Goal: Task Accomplishment & Management: Complete application form

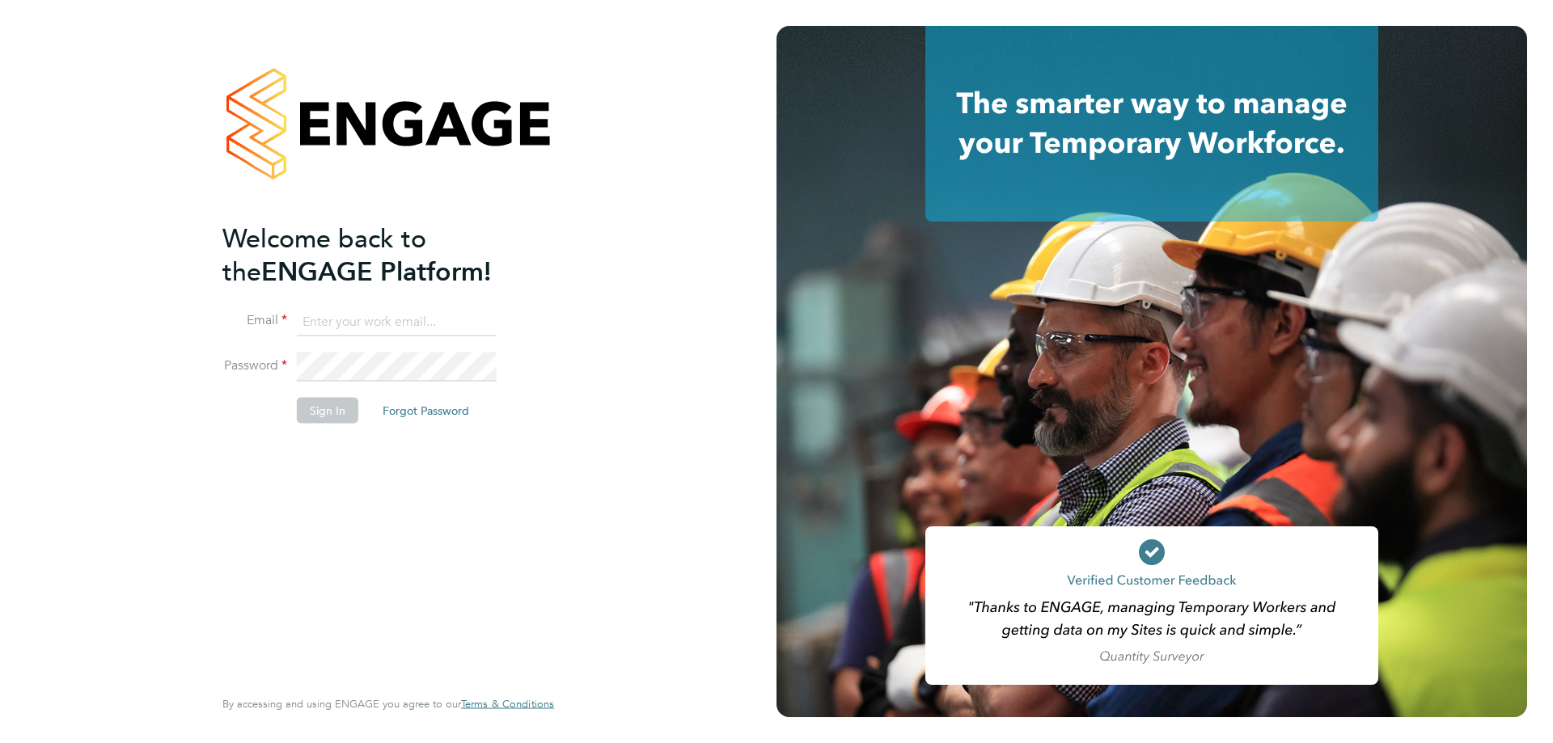
drag, startPoint x: 471, startPoint y: 322, endPoint x: 467, endPoint y: 336, distance: 14.6
click at [471, 322] on input at bounding box center [397, 321] width 200 height 29
type input "[EMAIL_ADDRESS][DOMAIN_NAME]"
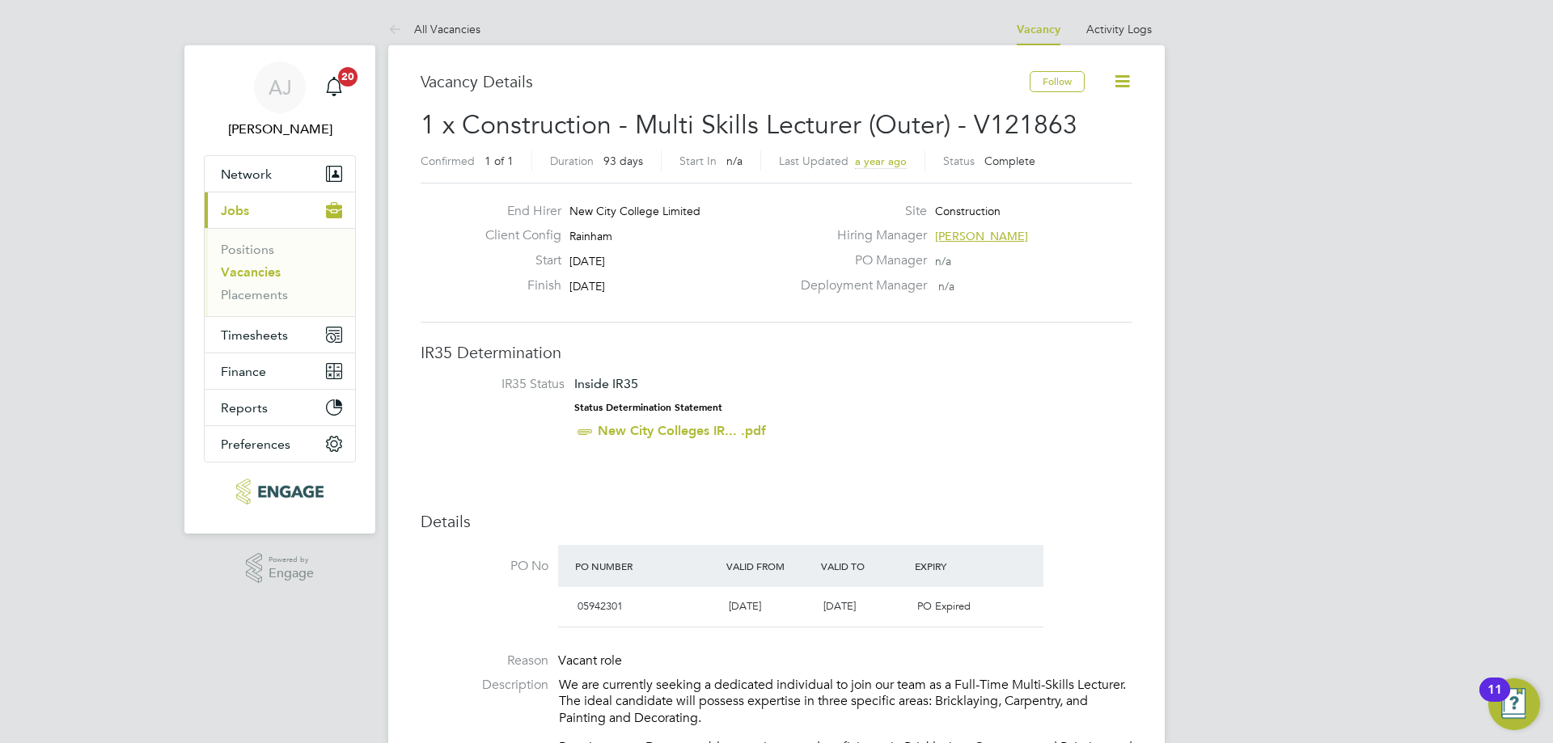
click at [249, 274] on link "Vacancies" at bounding box center [251, 271] width 60 height 15
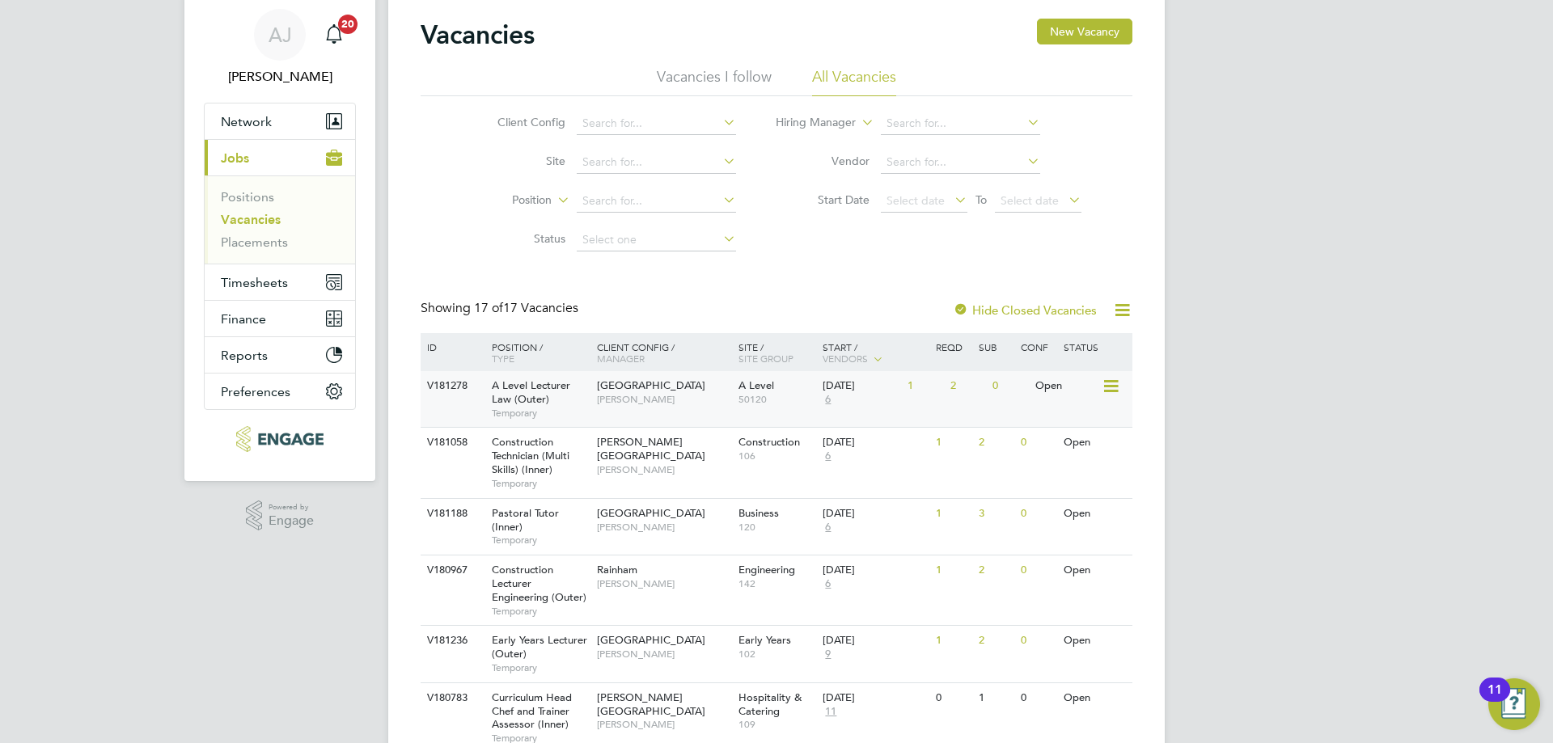
scroll to position [81, 0]
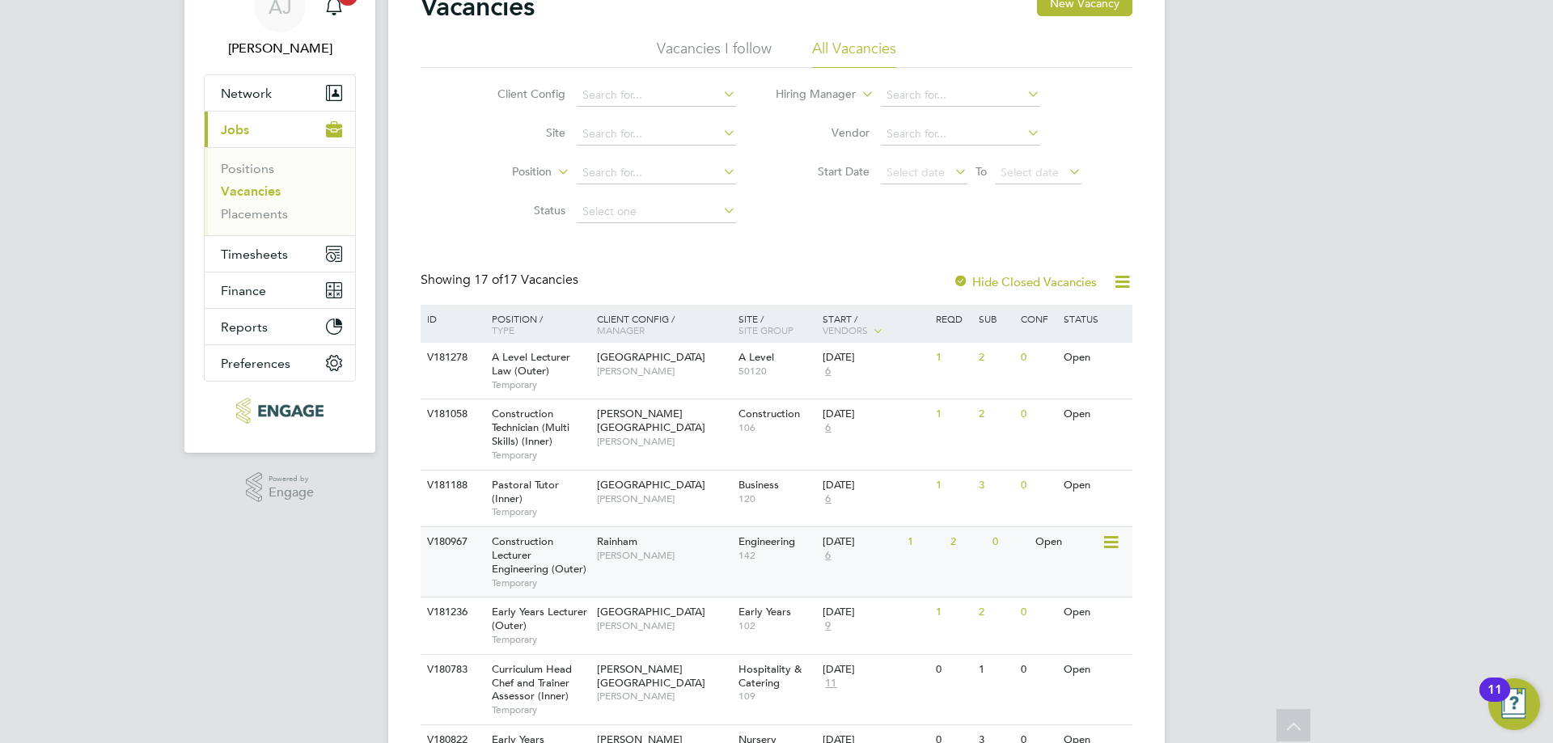
click at [726, 558] on span "[PERSON_NAME]" at bounding box center [663, 555] width 133 height 13
click at [583, 562] on span "Construction Lecturer Engineering (Outer)" at bounding box center [539, 555] width 95 height 41
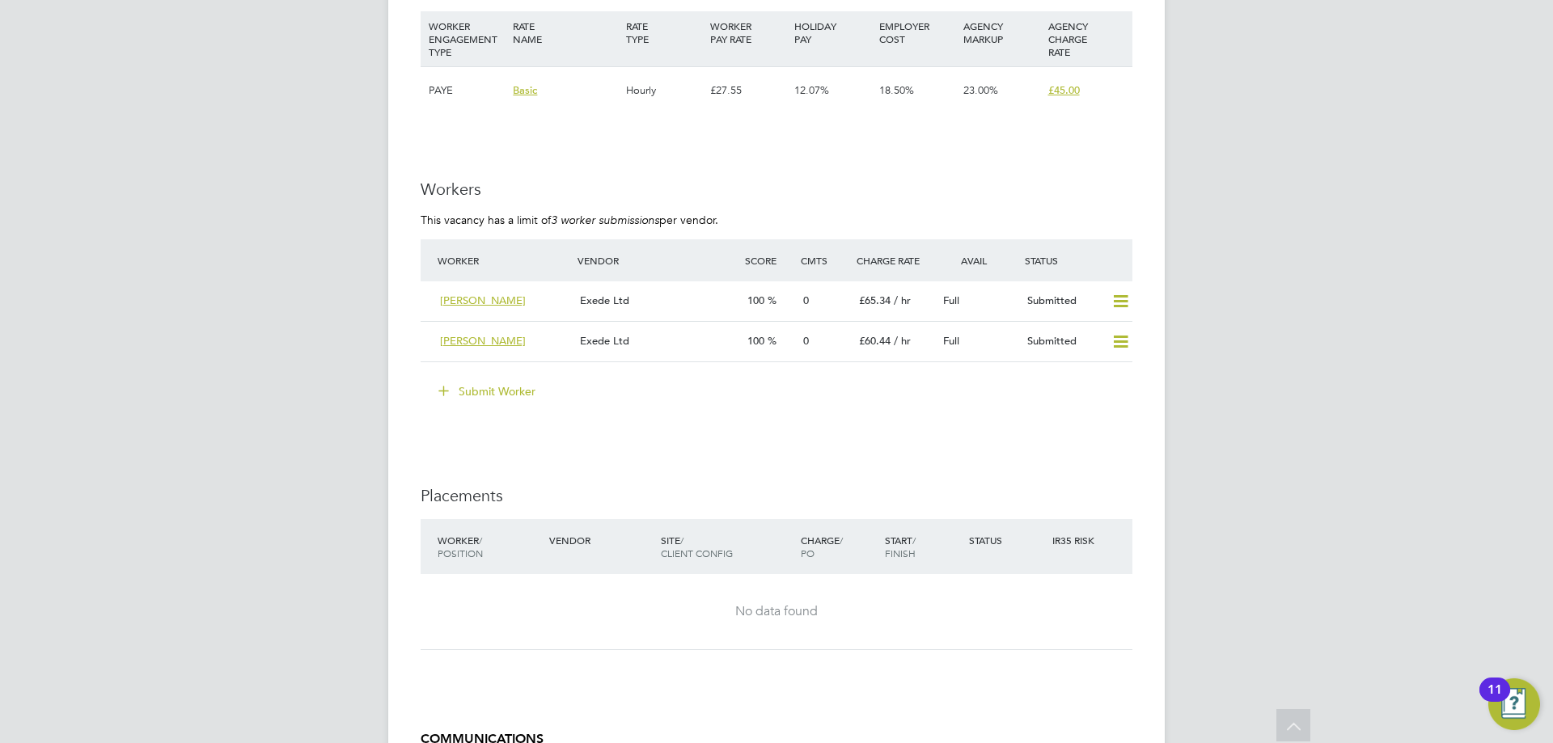
scroll to position [2830, 0]
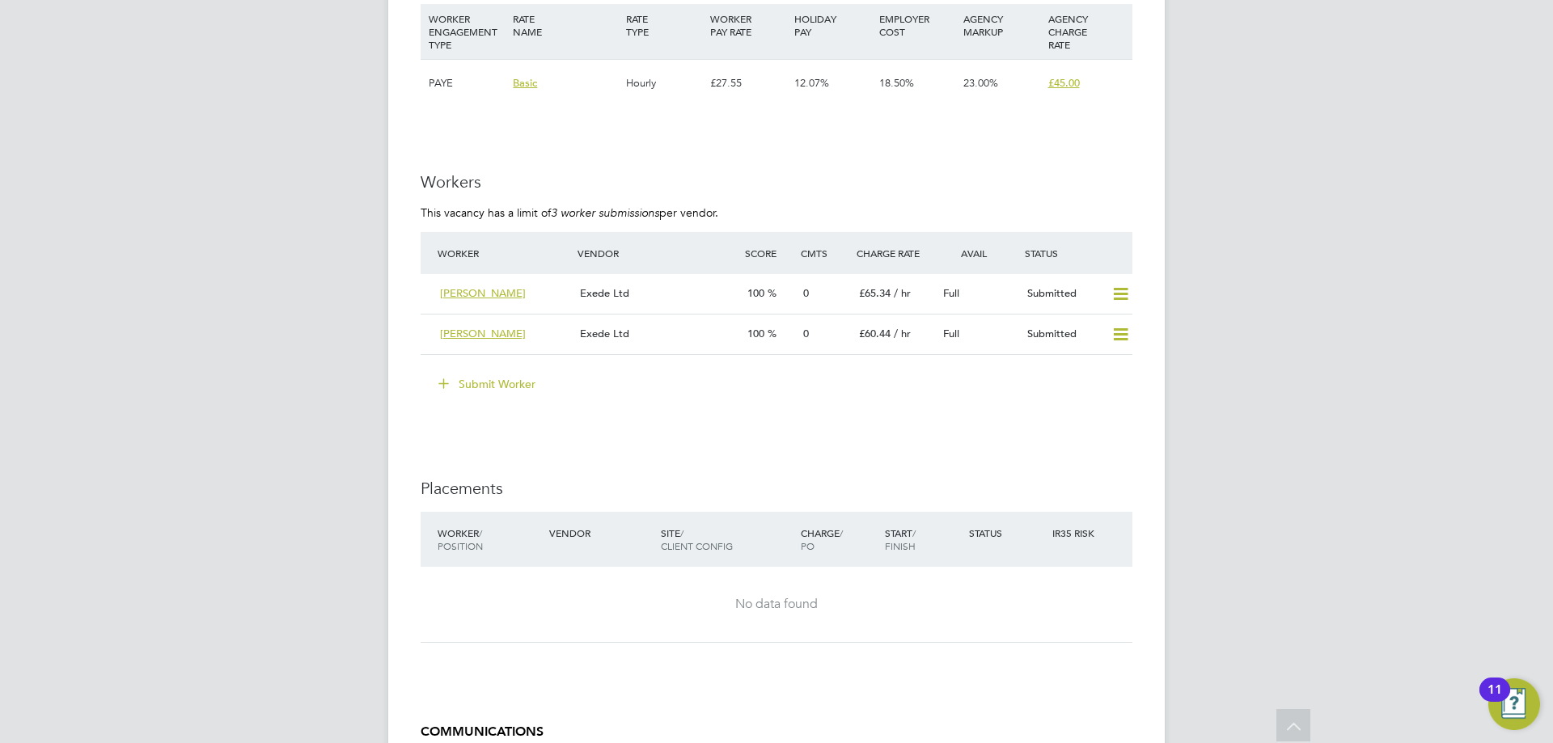
click at [523, 386] on button "Submit Worker" at bounding box center [487, 384] width 121 height 26
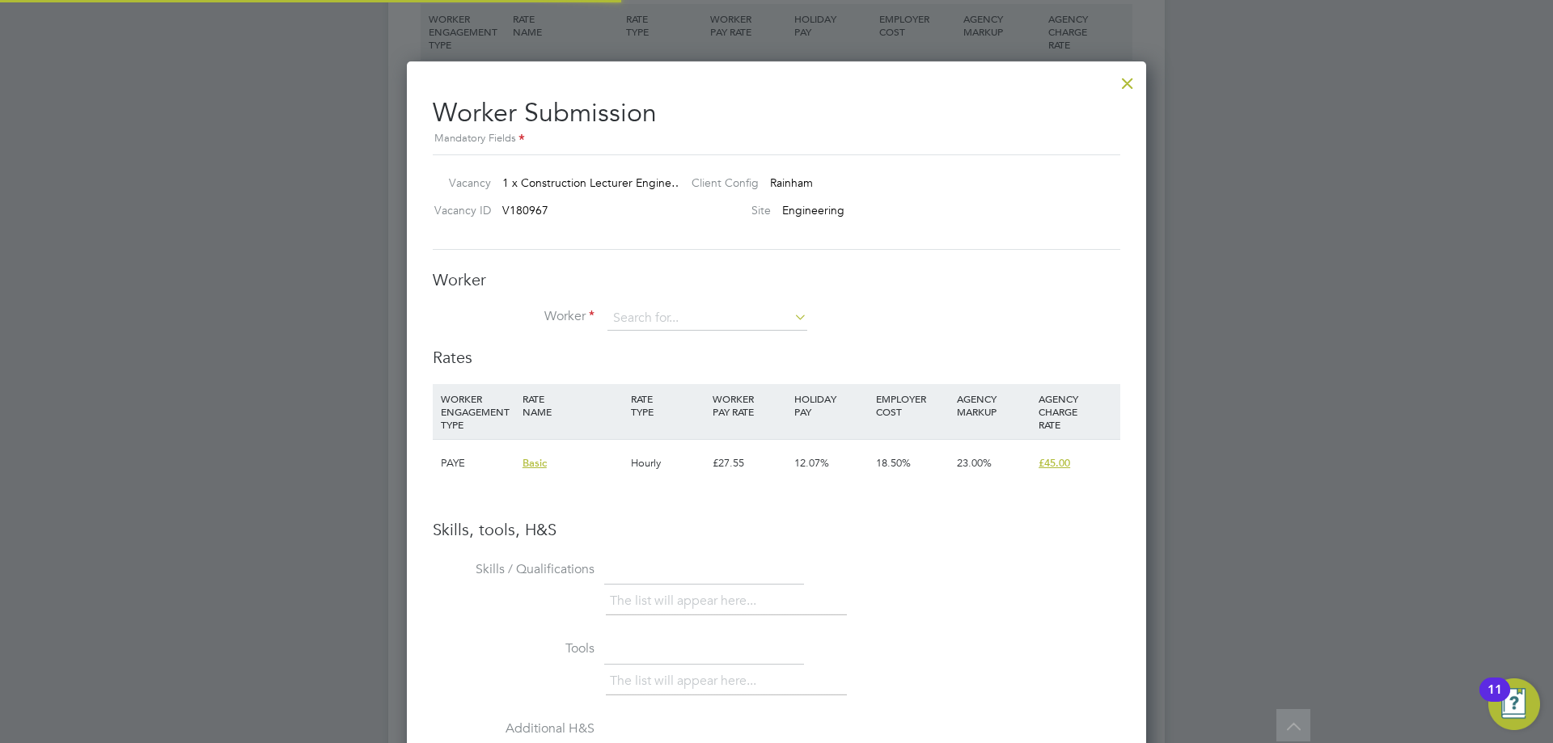
scroll to position [1022, 740]
click at [636, 303] on div "Worker Worker Worker Engagement Type" at bounding box center [776, 308] width 687 height 78
click at [640, 312] on input at bounding box center [707, 318] width 200 height 24
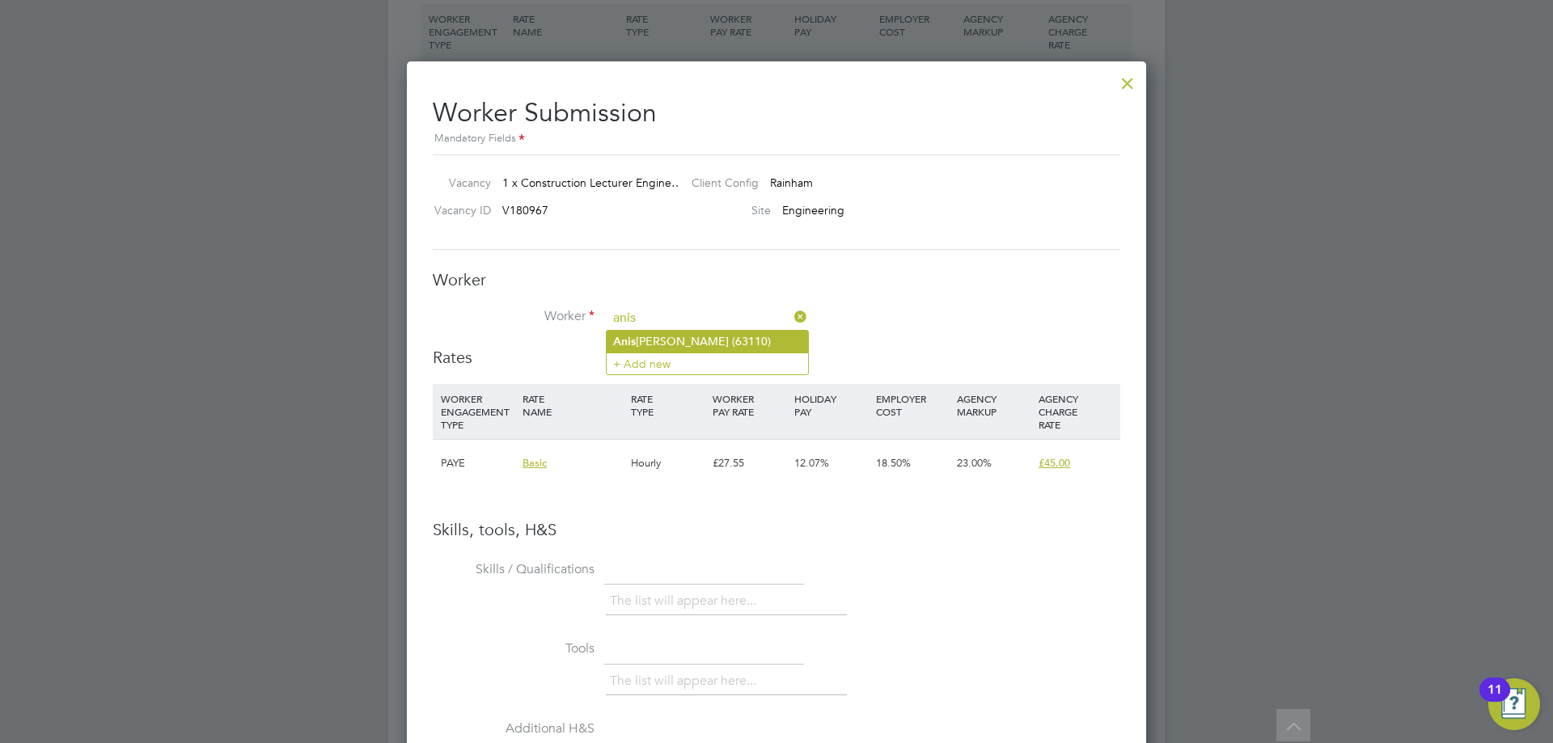
click at [651, 341] on li "Anis Ahmed (63110)" at bounding box center [706, 342] width 201 height 22
type input "Anis Ahmed (63110)"
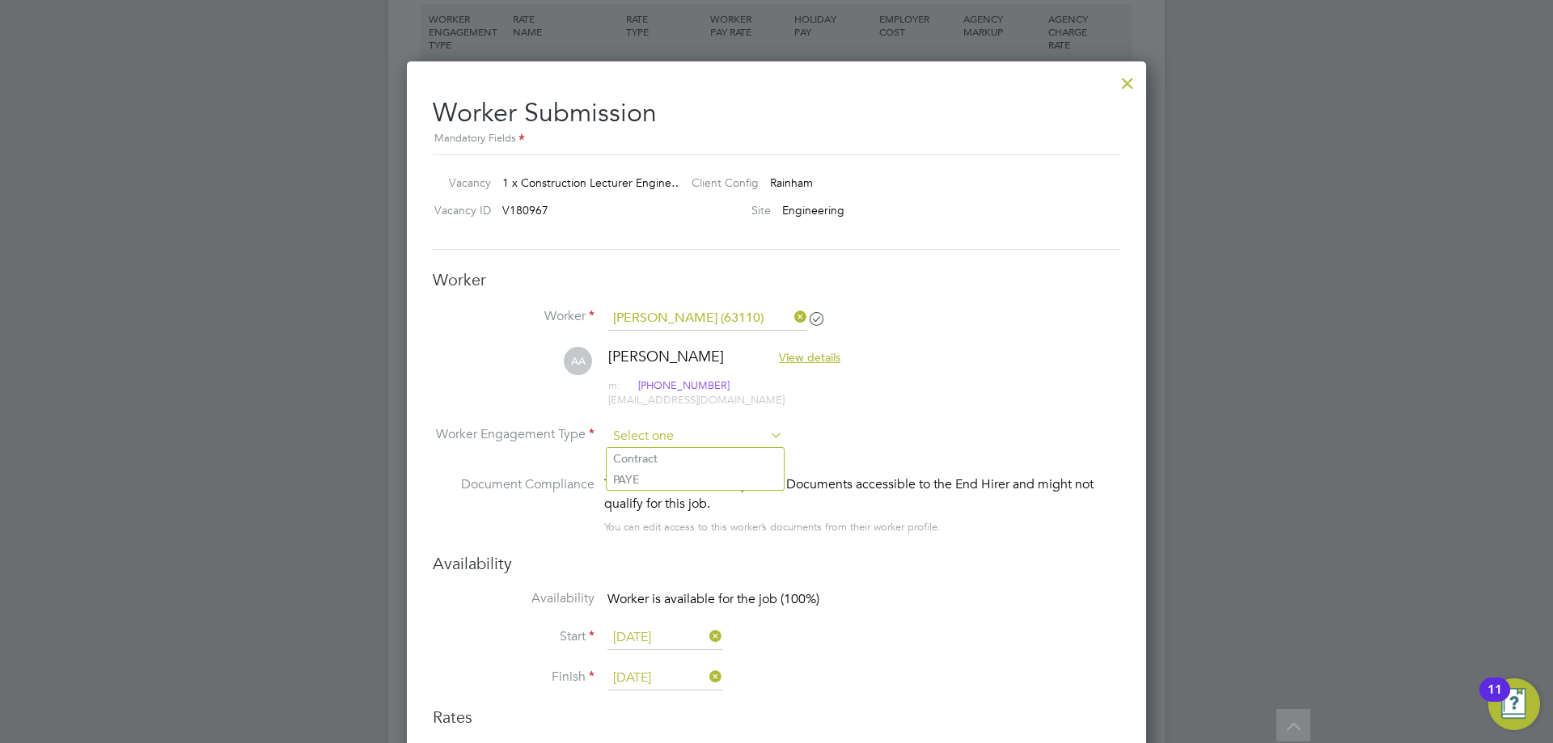
click at [655, 435] on input at bounding box center [694, 437] width 175 height 24
click at [655, 476] on li "PAYE" at bounding box center [694, 479] width 177 height 21
type input "PAYE"
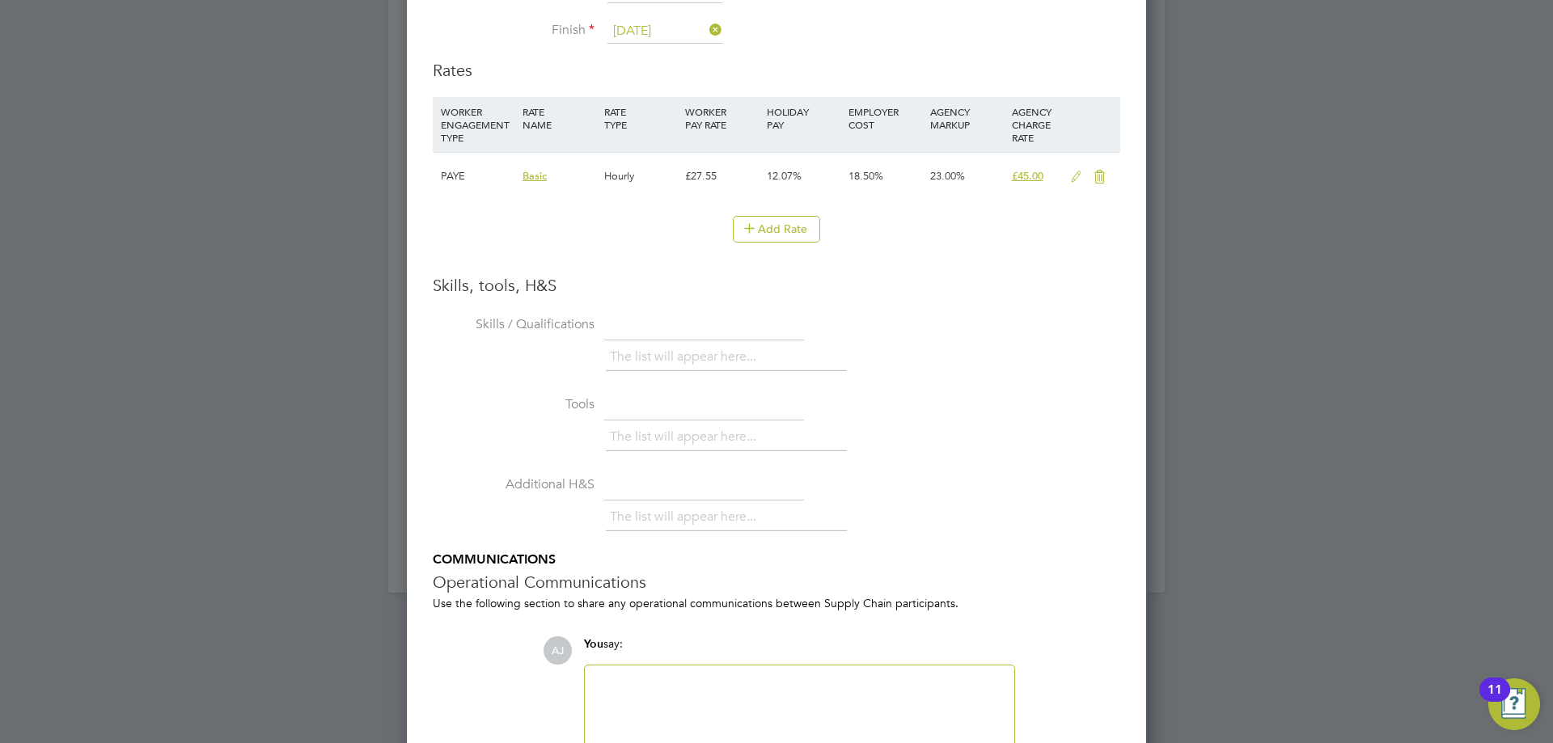
drag, startPoint x: 1075, startPoint y: 171, endPoint x: 1024, endPoint y: 199, distance: 58.3
click at [1076, 171] on icon at bounding box center [1076, 177] width 20 height 13
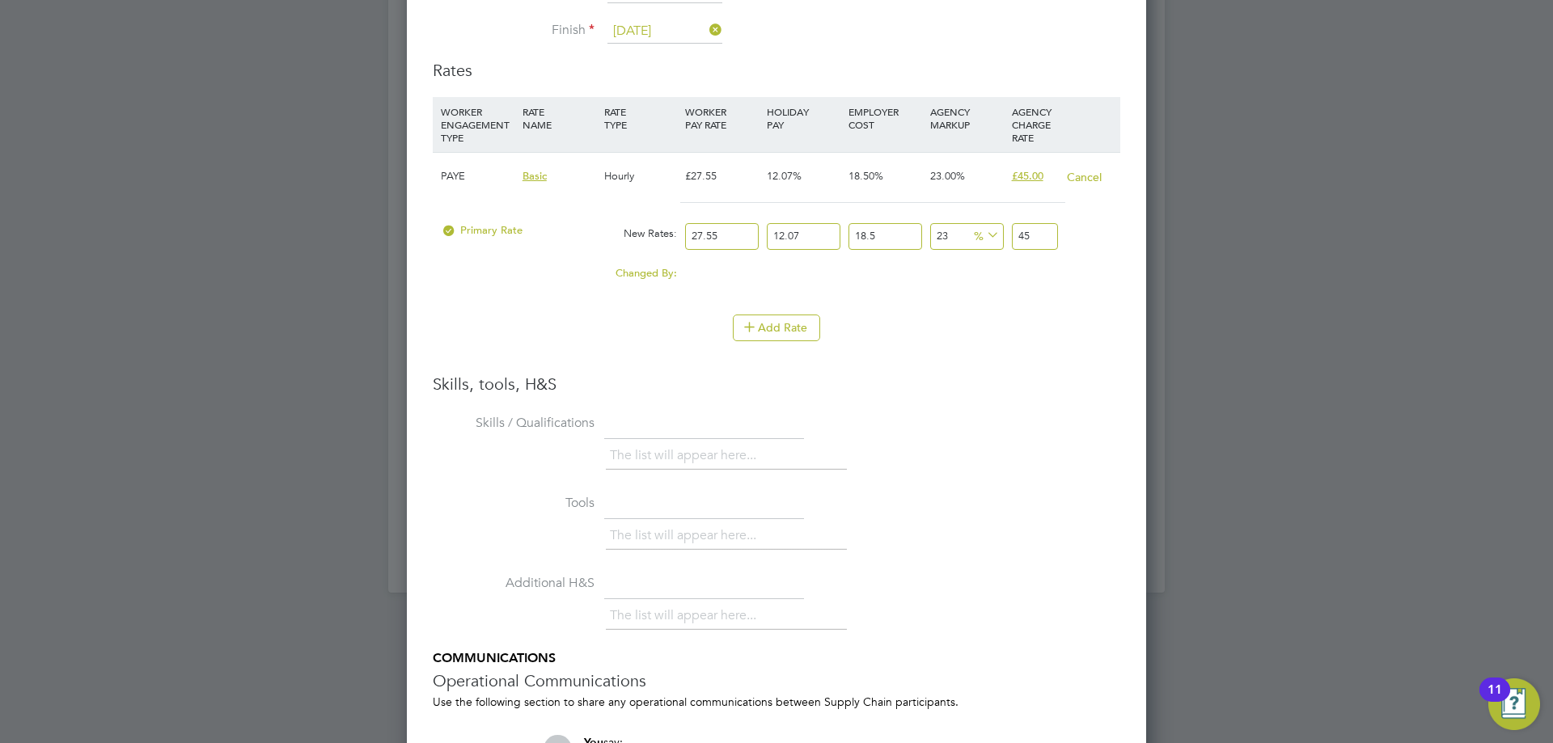
drag, startPoint x: 729, startPoint y: 234, endPoint x: 678, endPoint y: 247, distance: 52.6
click at [678, 247] on div "Primary Rate New Rates: 27.55 12.07 n/a 18.5 n/a 23 0 % 45" at bounding box center [776, 236] width 687 height 43
type input "3"
type input "4.900428855"
type input "35"
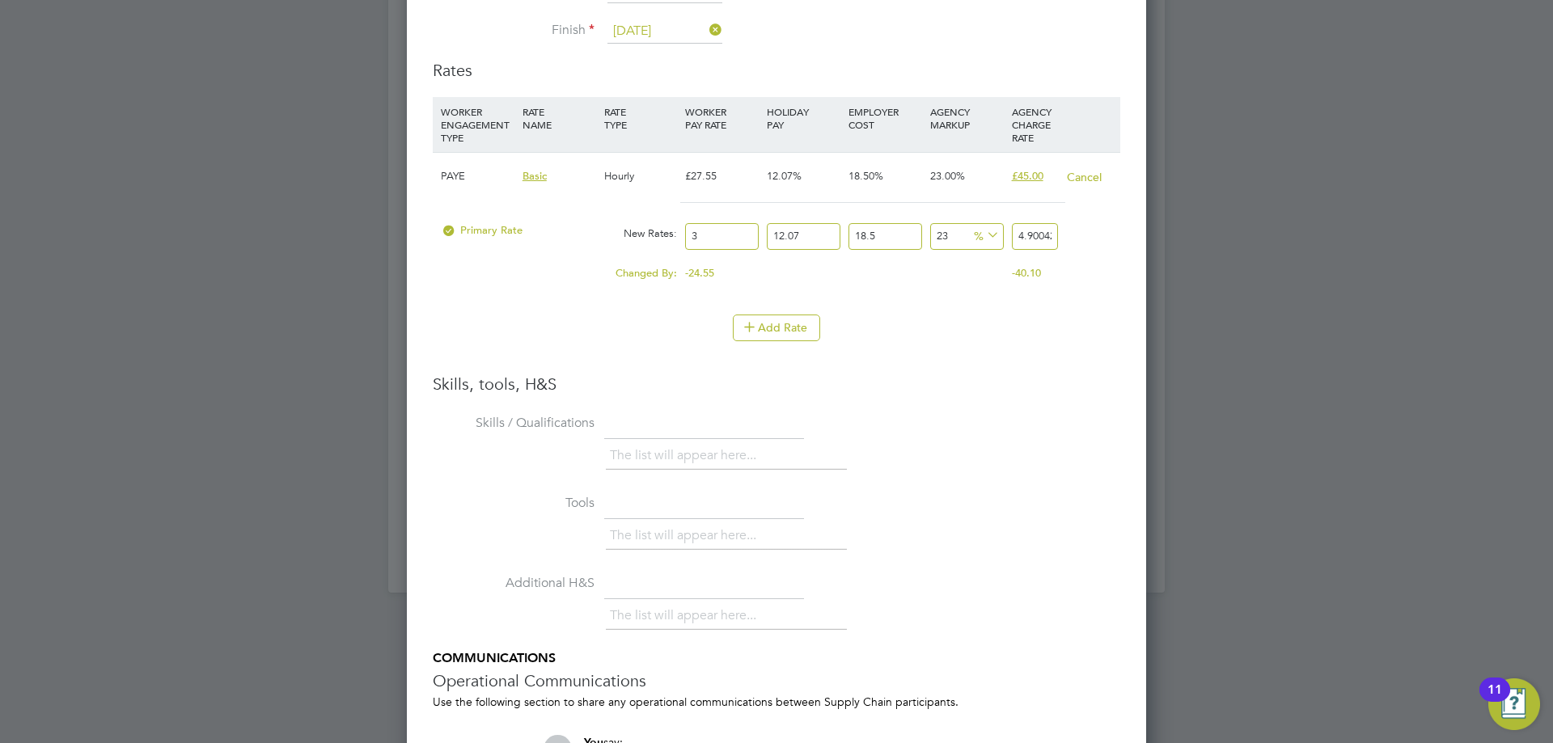
type input "57.171669975"
type input "35"
click at [917, 425] on li "Skills / Qualifications The list will appear here..." at bounding box center [776, 451] width 687 height 80
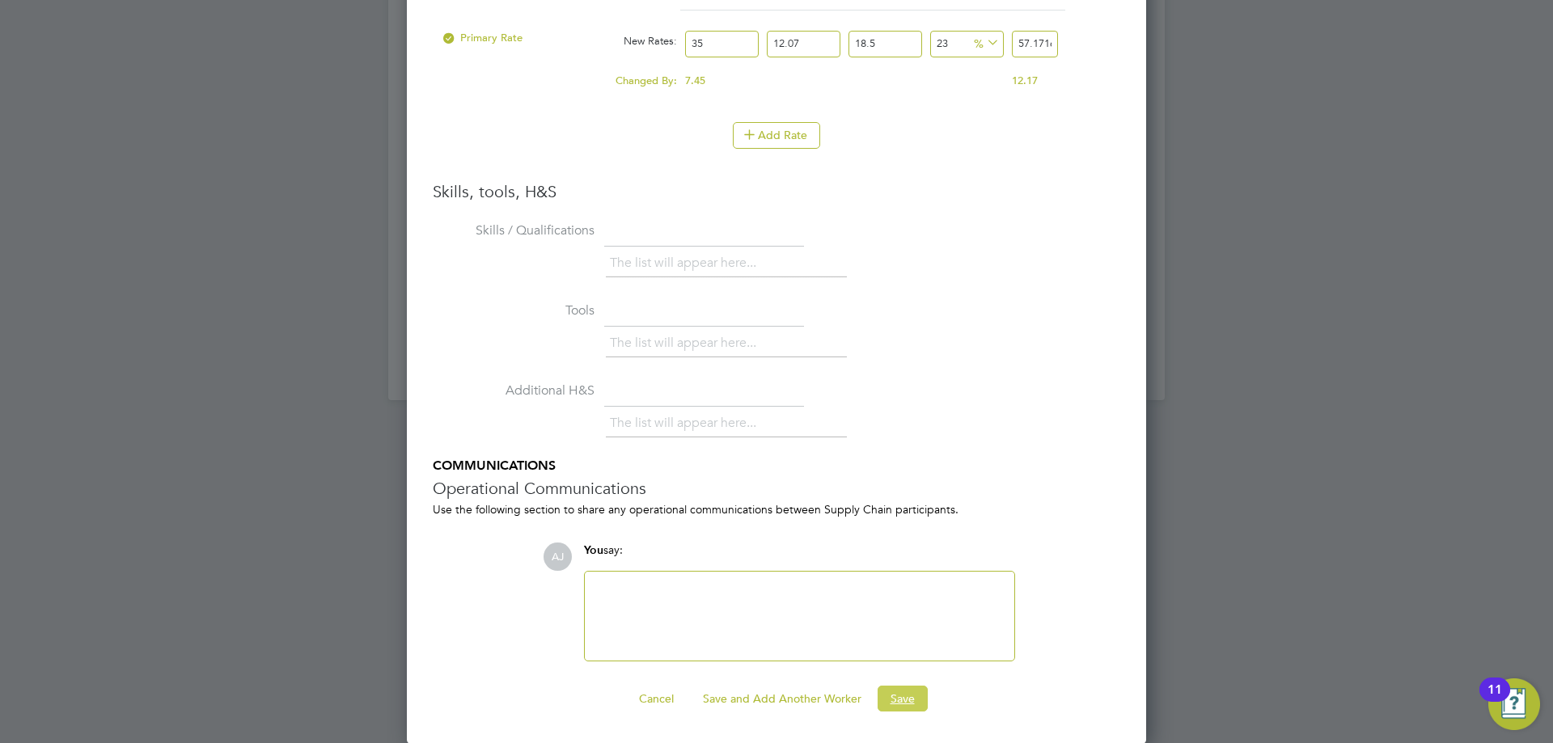
click at [915, 699] on button "Save" at bounding box center [902, 699] width 50 height 26
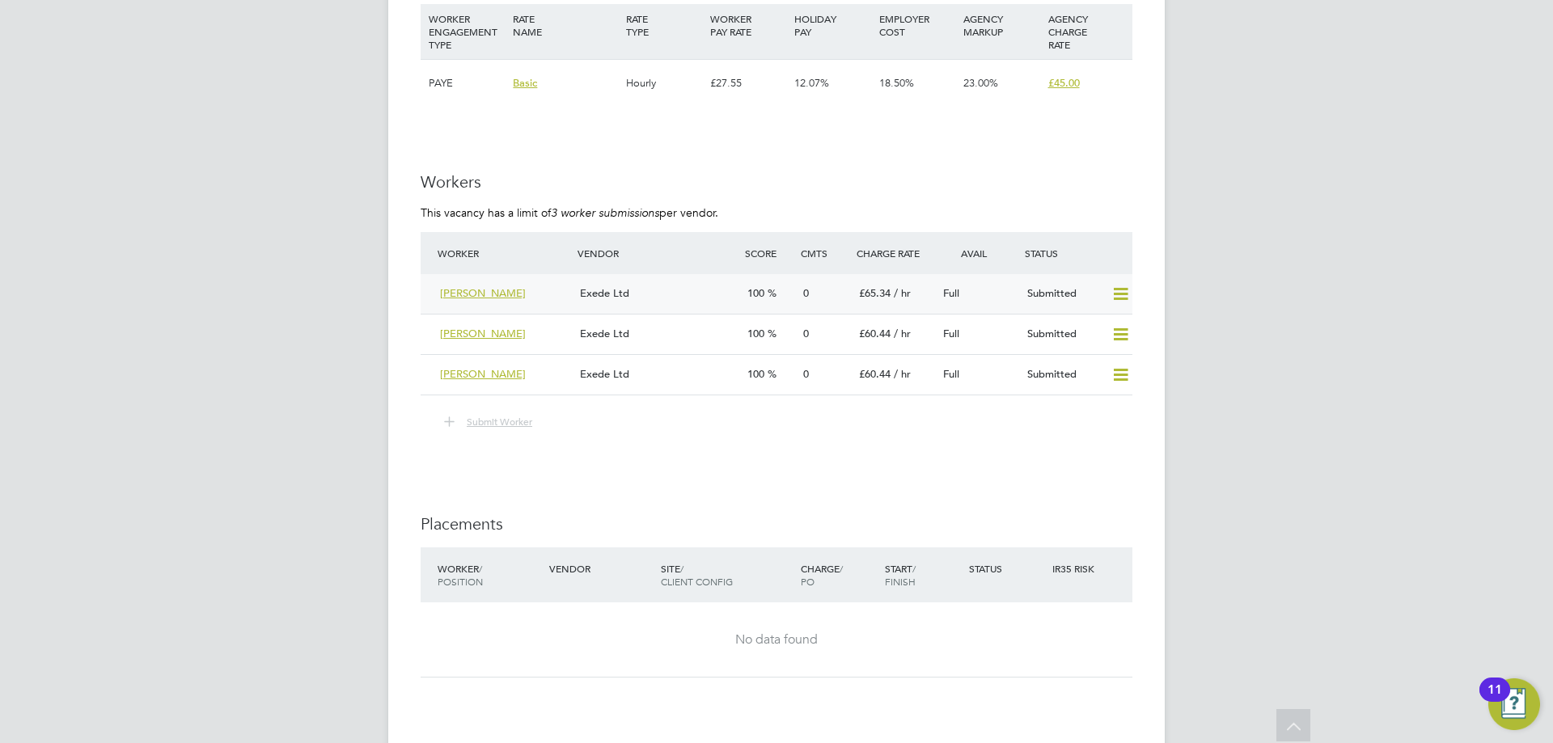
click at [718, 295] on div "Exede Ltd" at bounding box center [656, 294] width 167 height 27
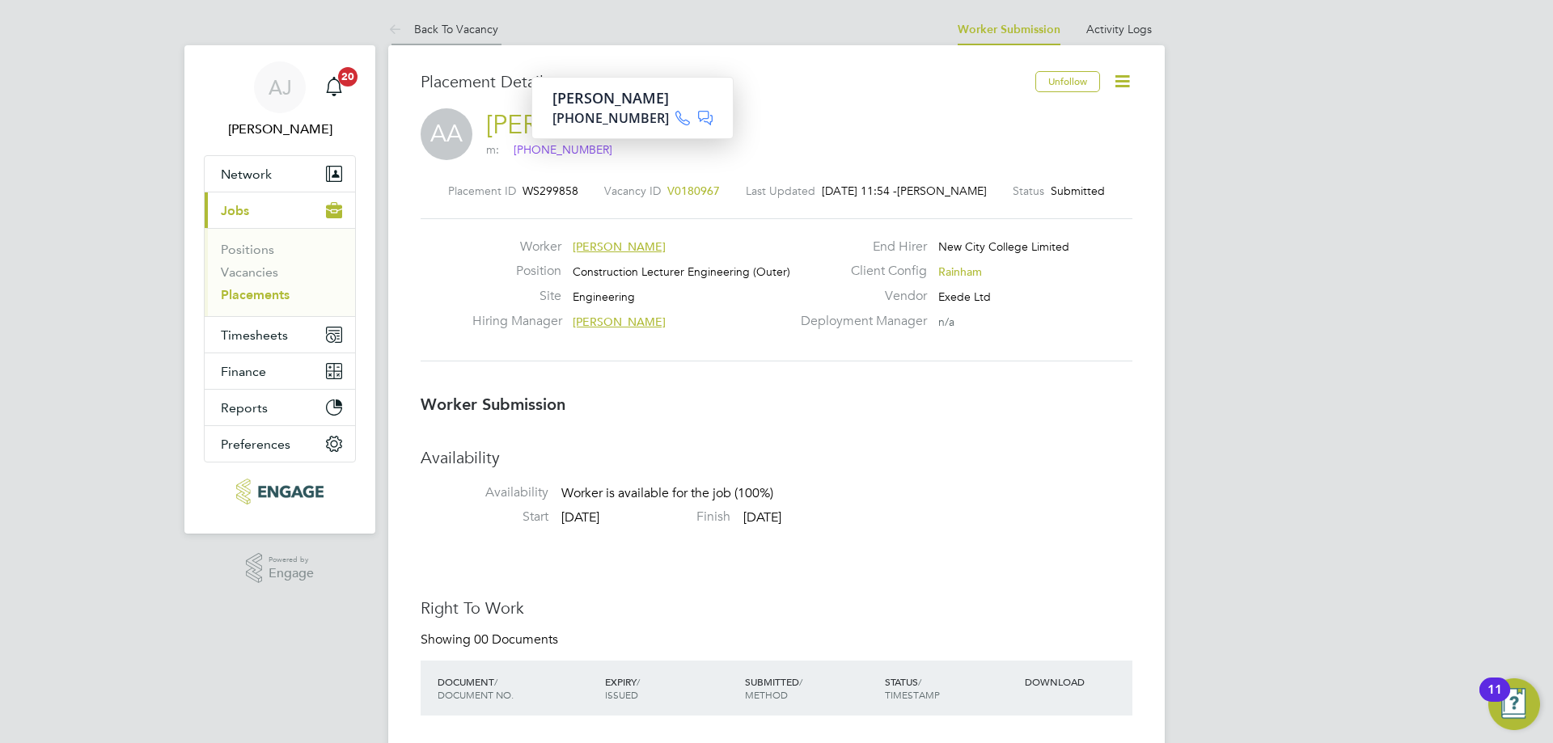
click at [452, 35] on link "Back To Vacancy" at bounding box center [443, 29] width 110 height 15
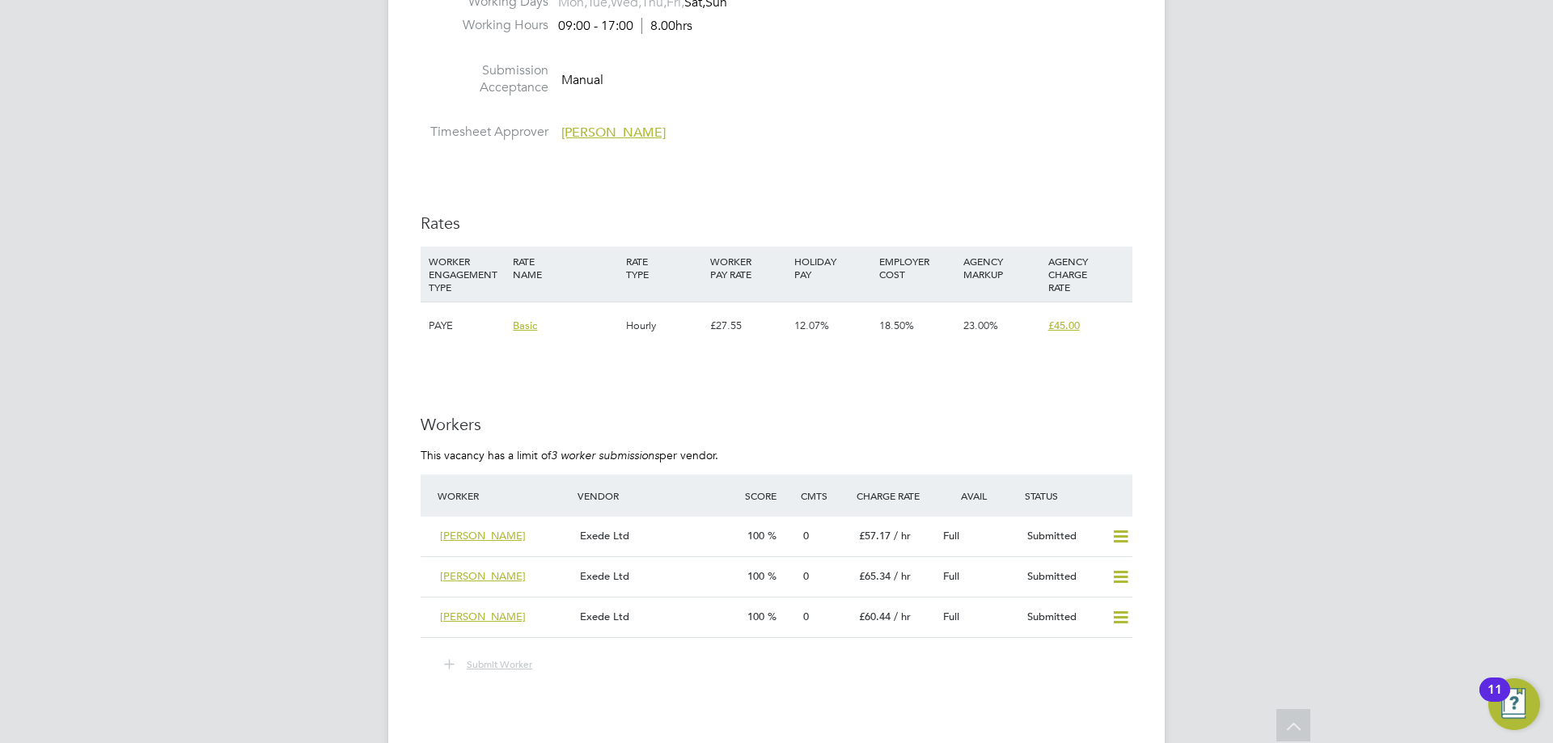
drag, startPoint x: 528, startPoint y: 535, endPoint x: 687, endPoint y: 371, distance: 228.7
click at [672, 537] on div "Exede Ltd" at bounding box center [656, 536] width 167 height 27
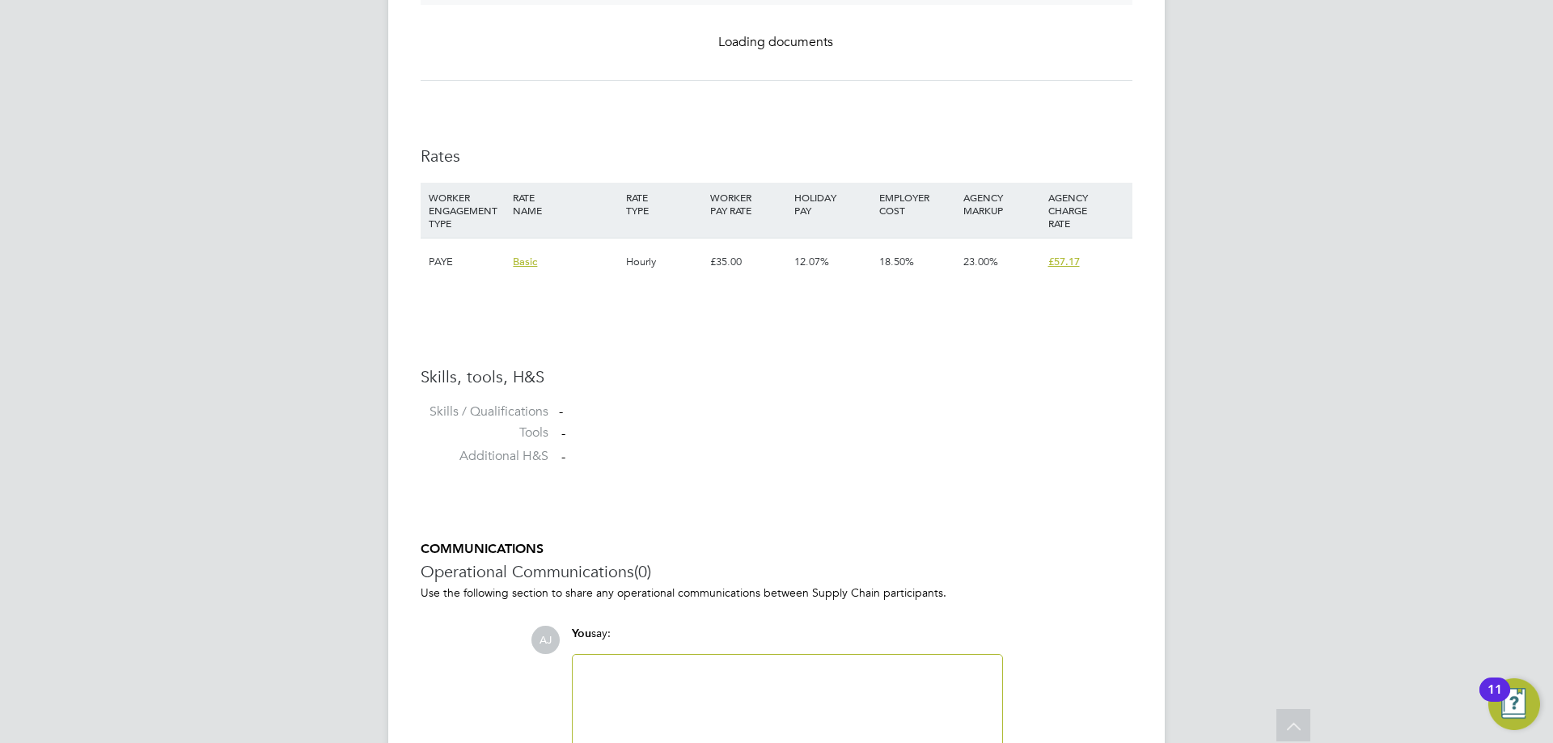
scroll to position [1051, 0]
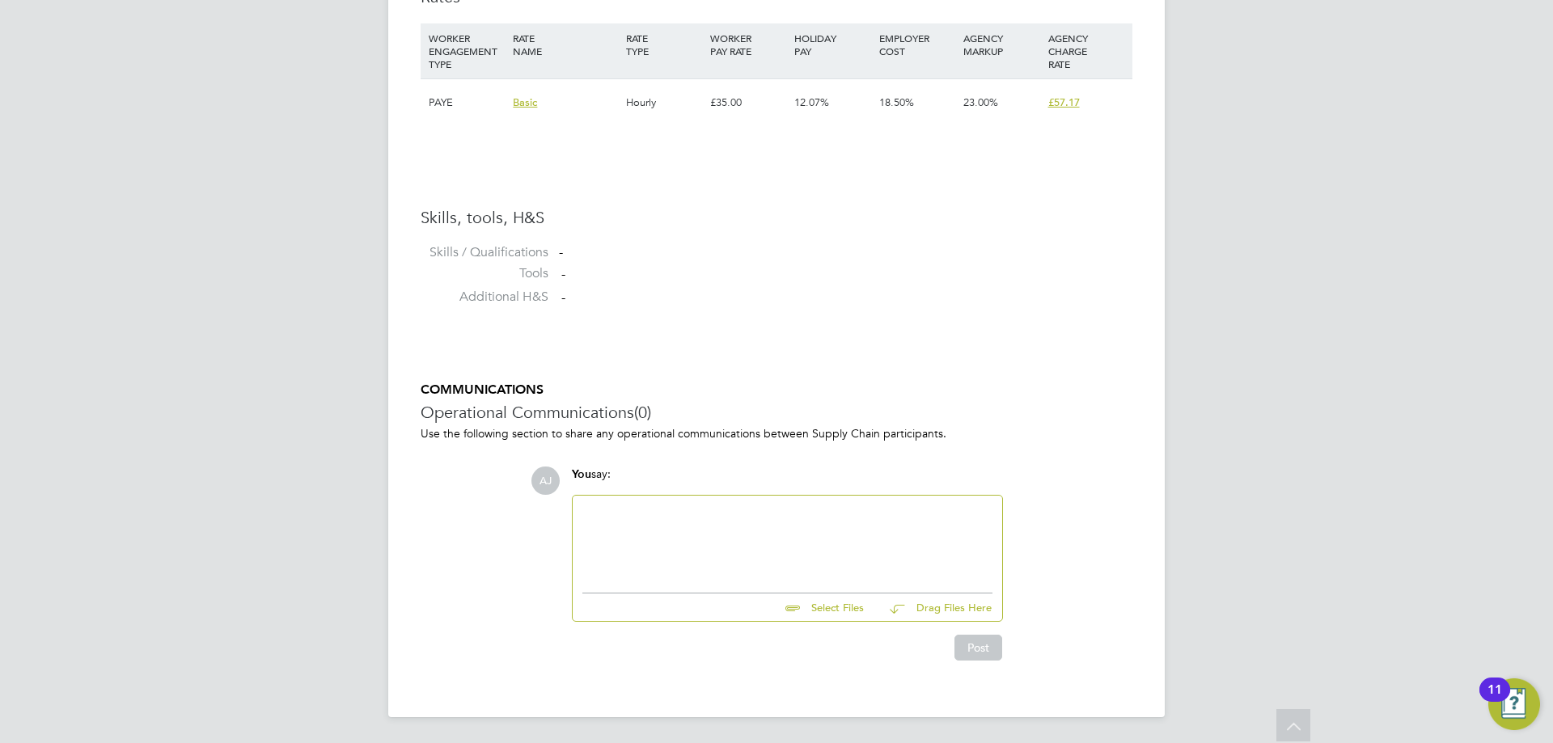
click at [834, 609] on input "file" at bounding box center [871, 605] width 243 height 23
type input "C:\fakepath\63110-AJ (2).pdf"
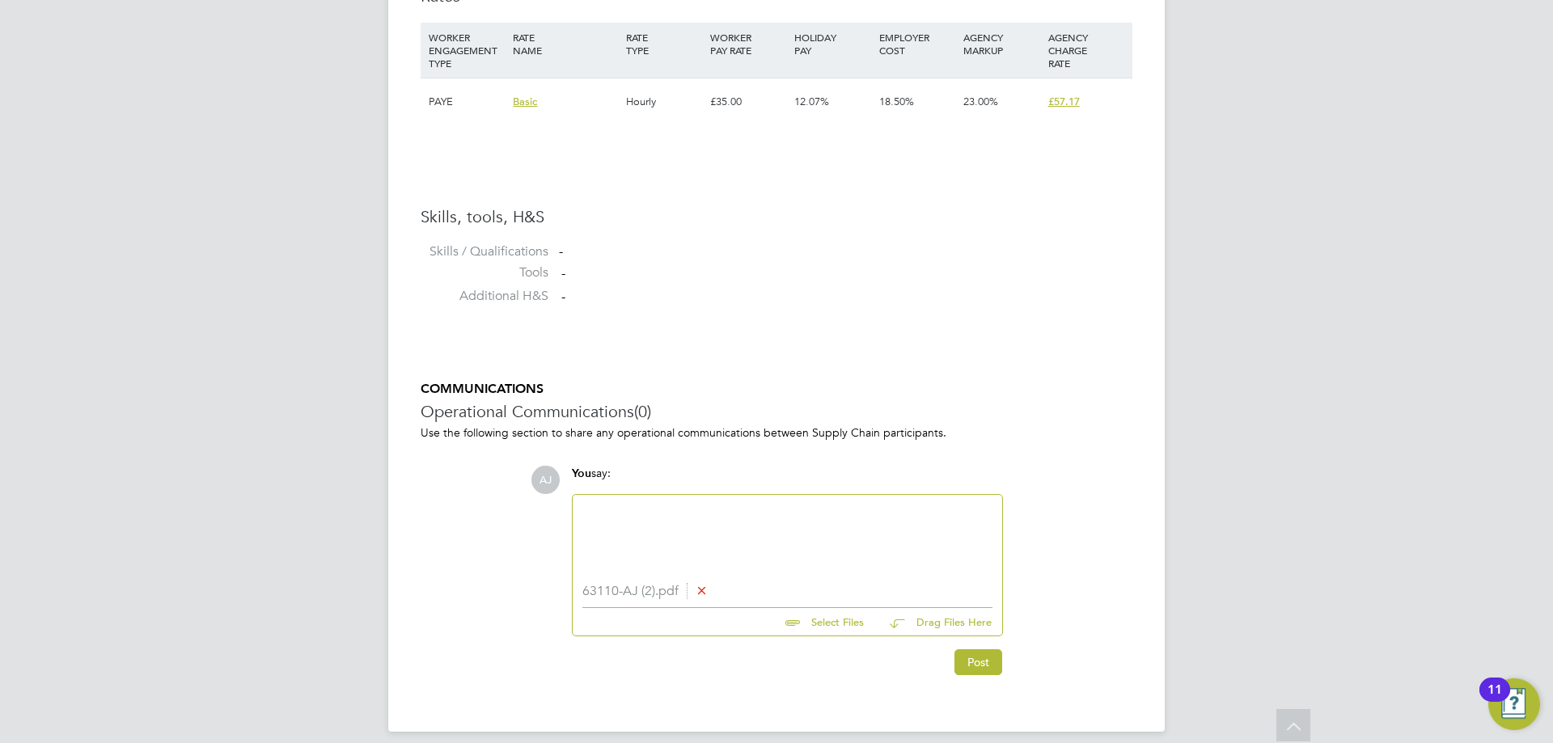
click at [662, 533] on div at bounding box center [787, 540] width 410 height 70
paste div
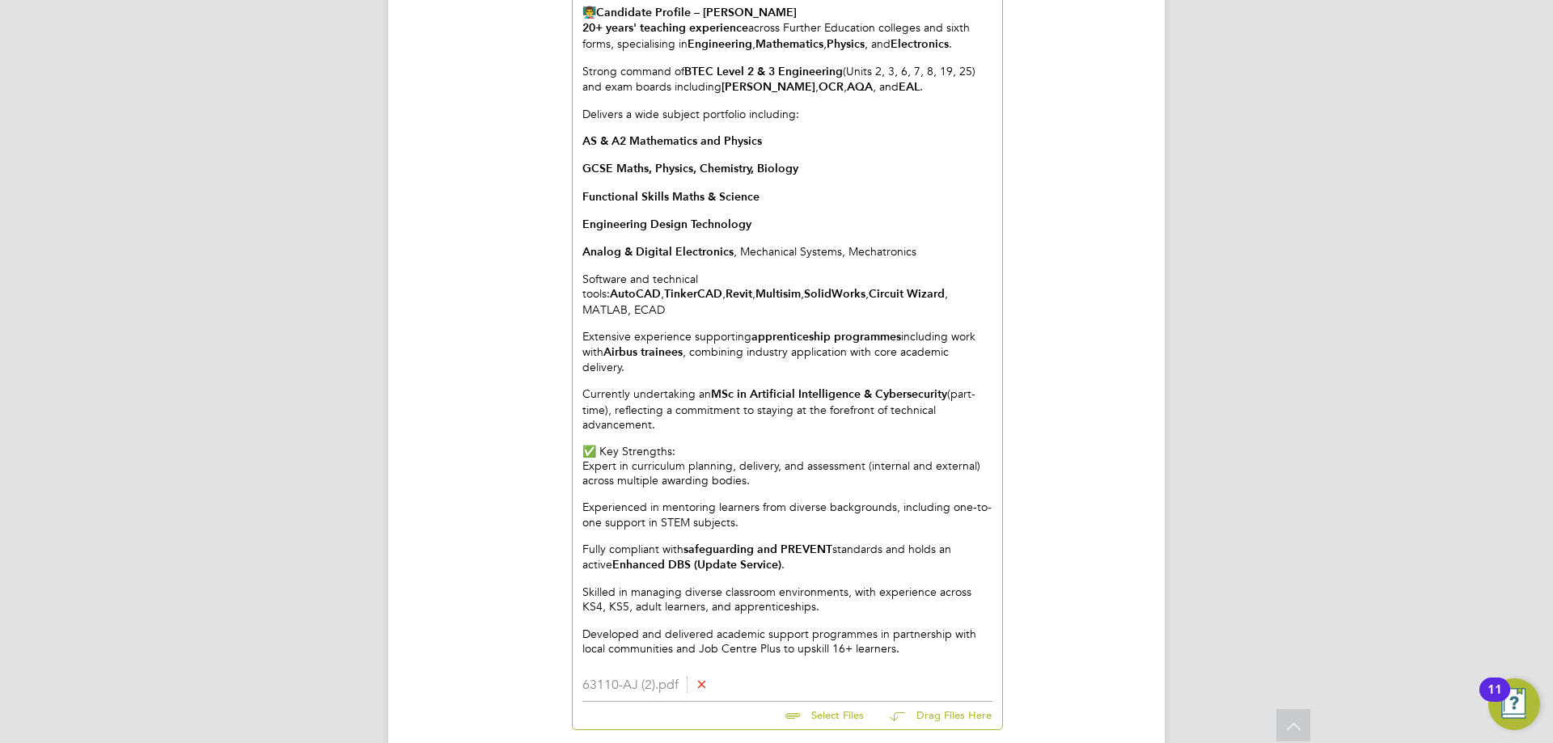
scroll to position [1549, 0]
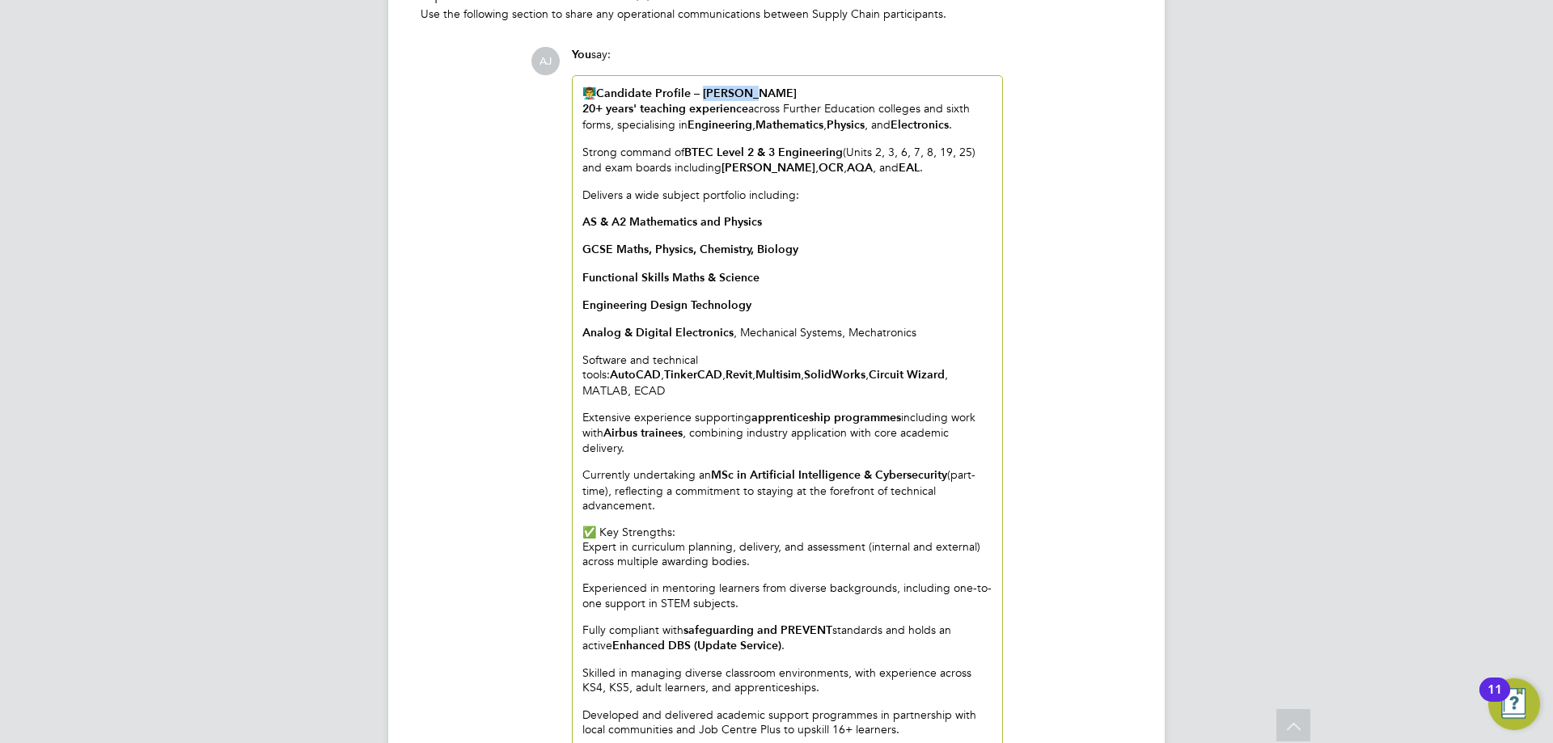
drag, startPoint x: 759, startPoint y: 94, endPoint x: 708, endPoint y: 94, distance: 50.9
click at [708, 94] on strong "Candidate Profile – [PERSON_NAME]" at bounding box center [696, 94] width 201 height 14
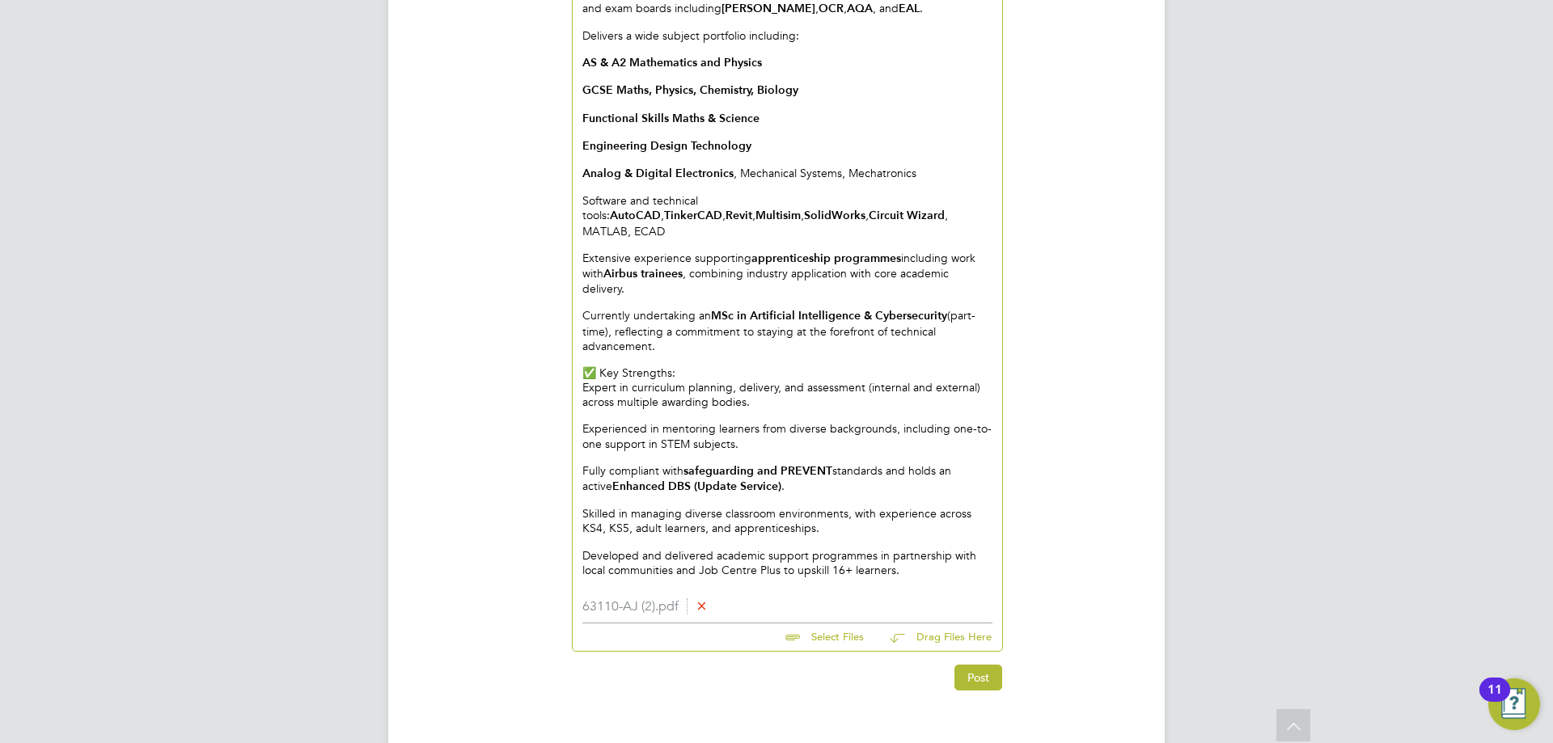
scroll to position [1711, 0]
click at [970, 662] on button "Post" at bounding box center [978, 675] width 48 height 26
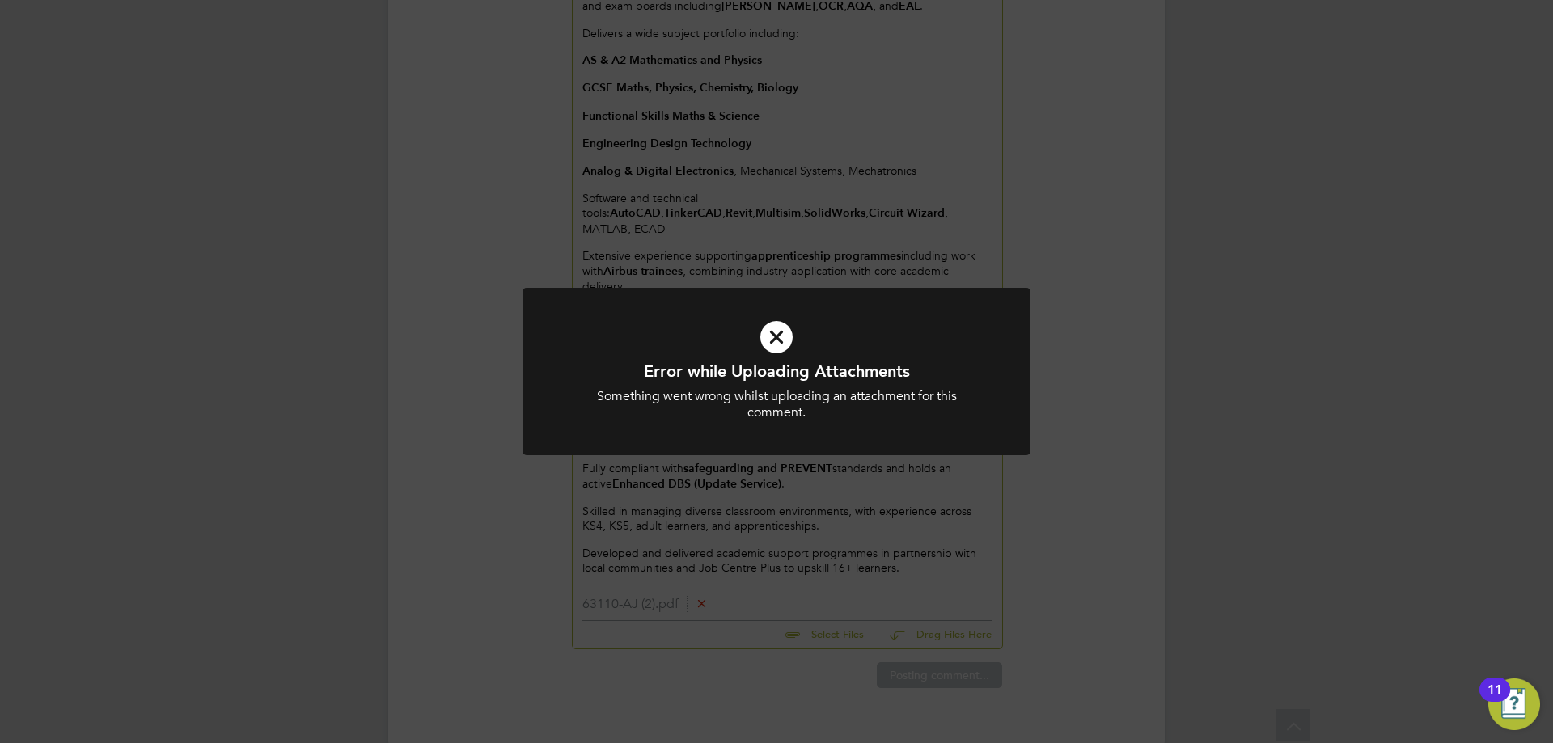
click at [777, 340] on icon at bounding box center [776, 337] width 421 height 63
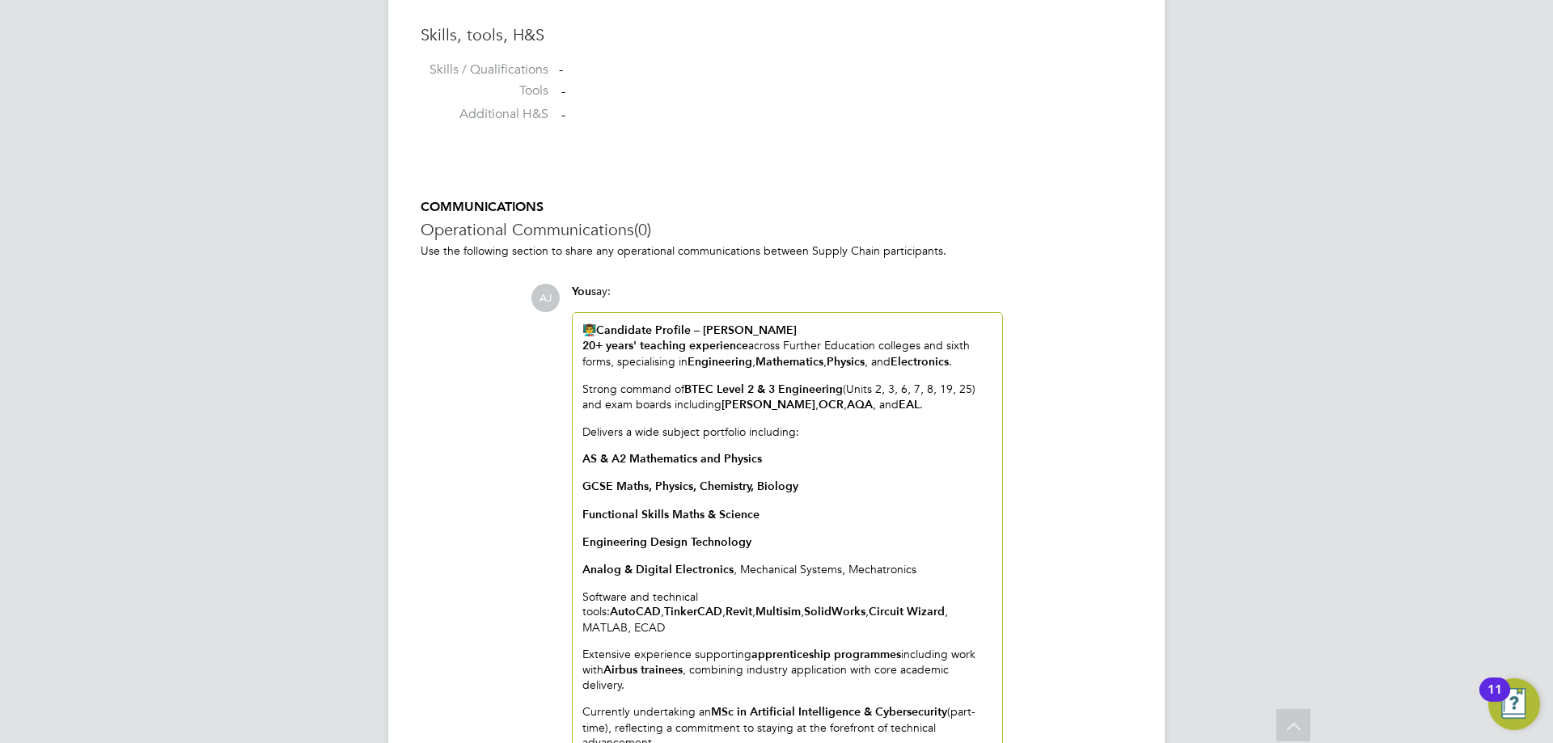
scroll to position [1064, 0]
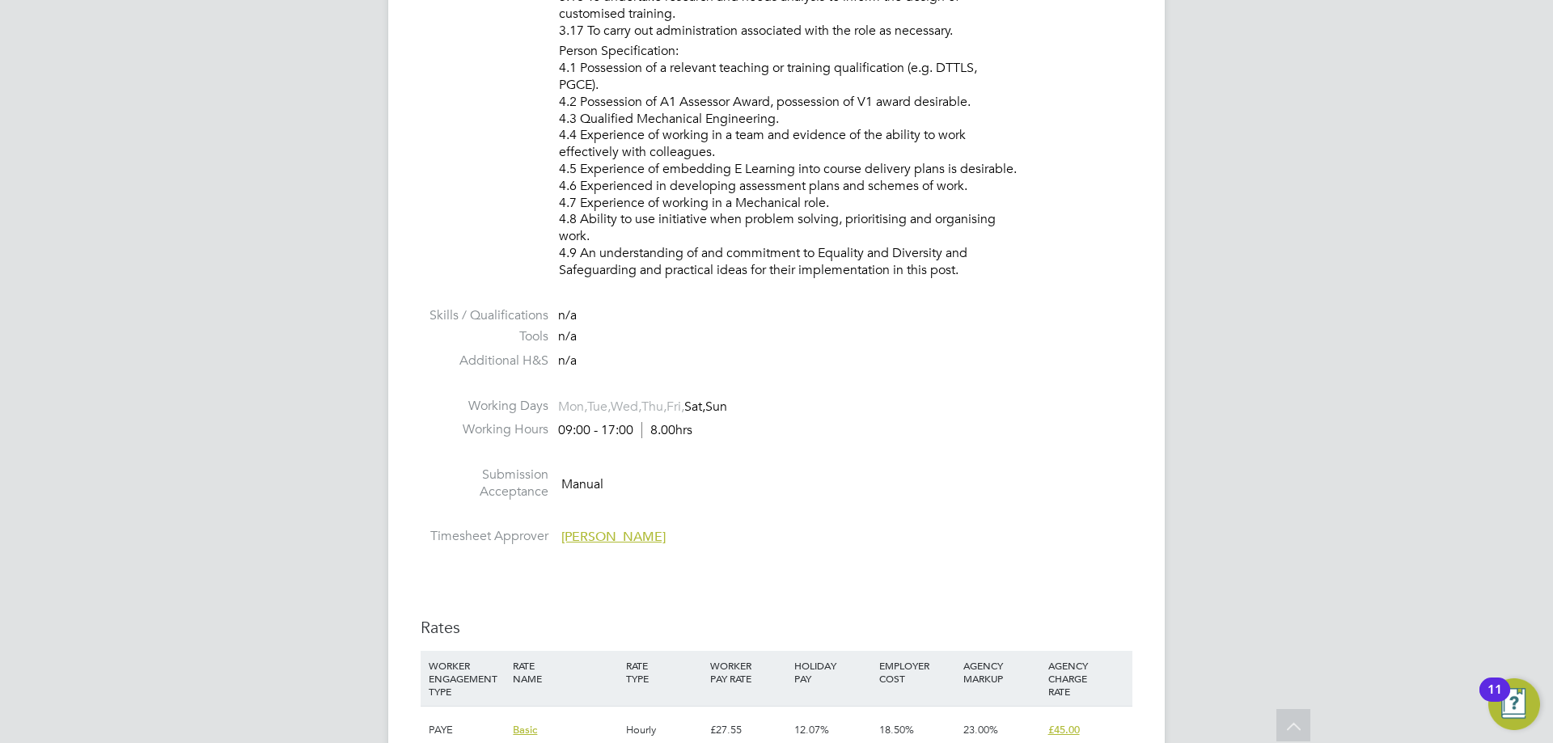
scroll to position [2749, 0]
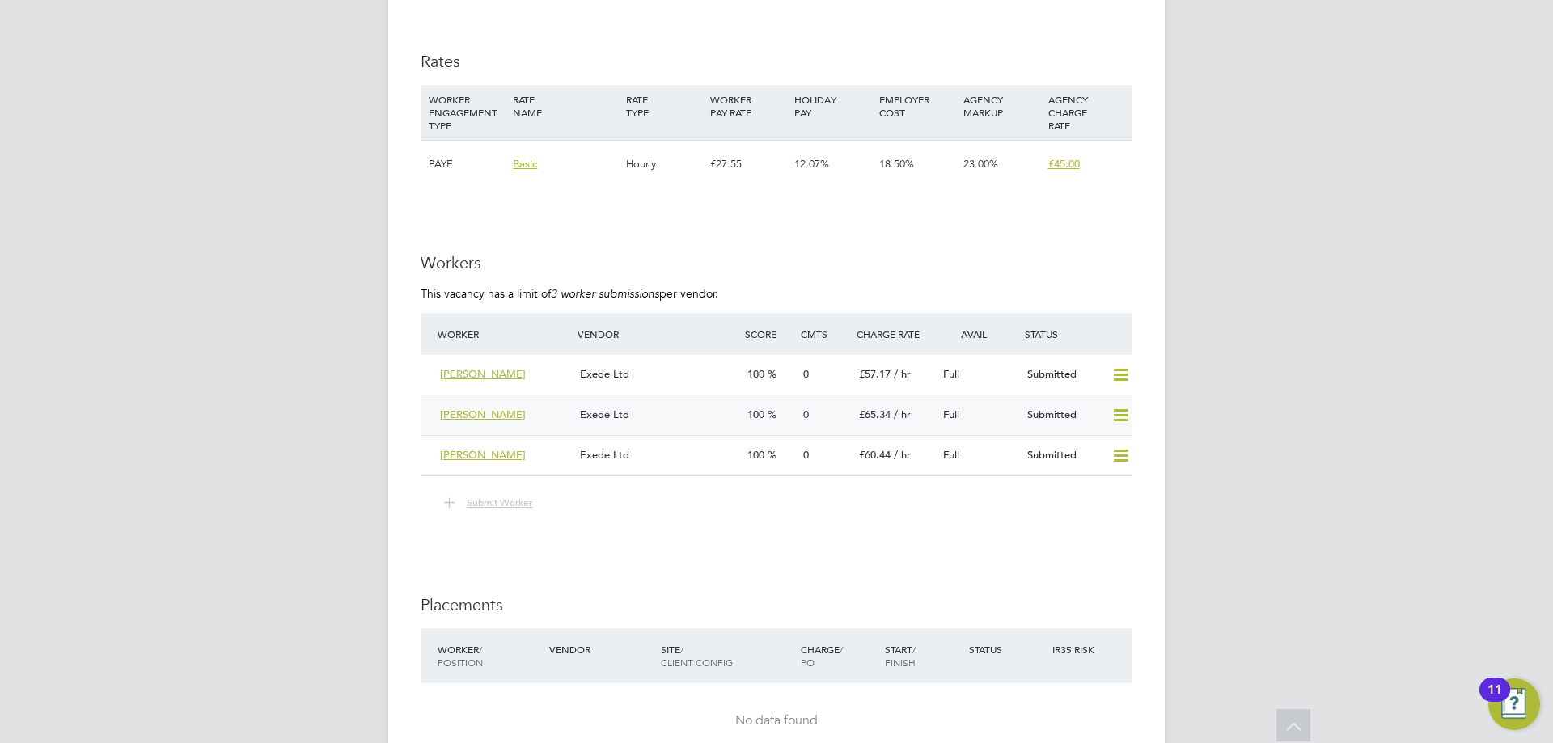
click at [688, 419] on div "Exede Ltd" at bounding box center [656, 415] width 167 height 27
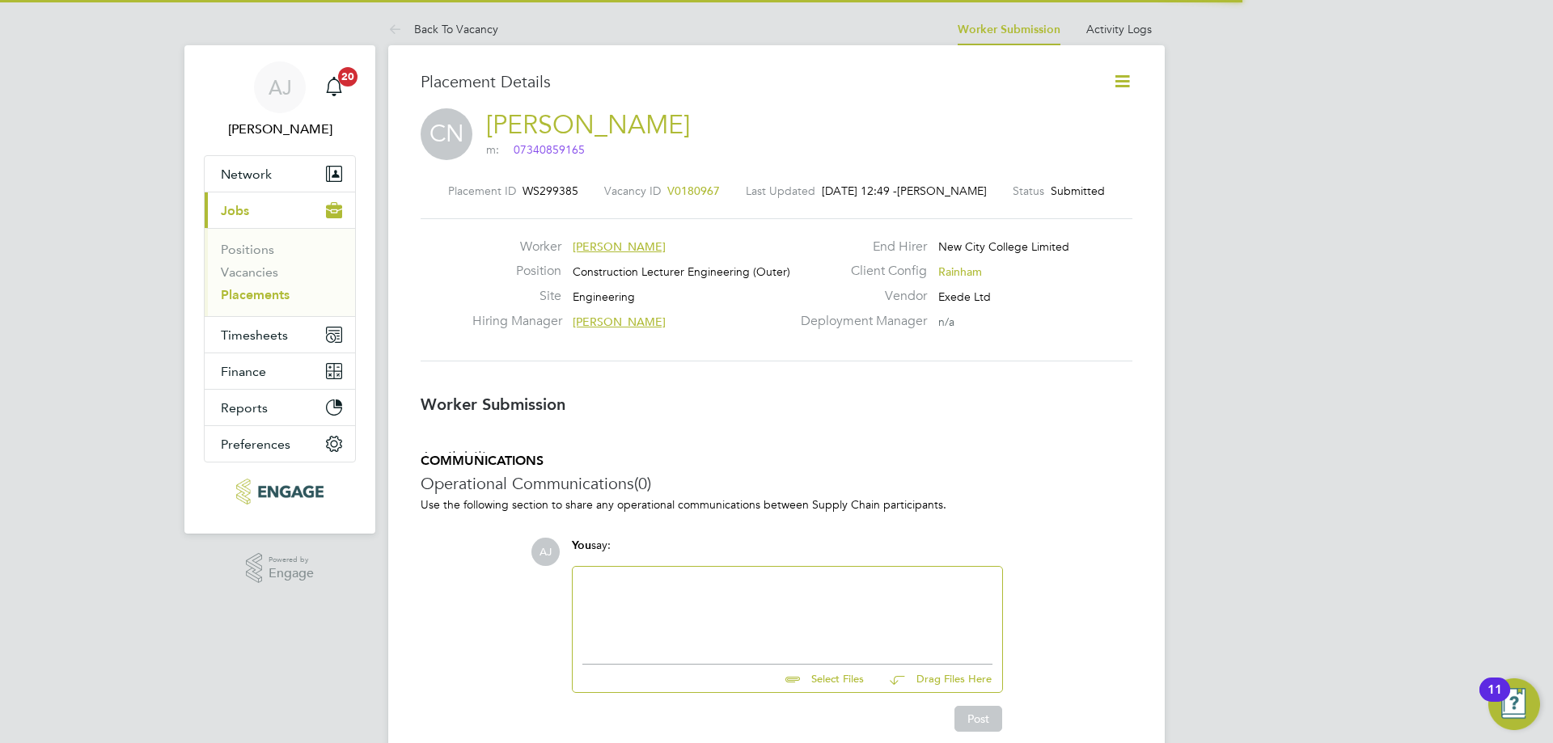
scroll to position [8, 8]
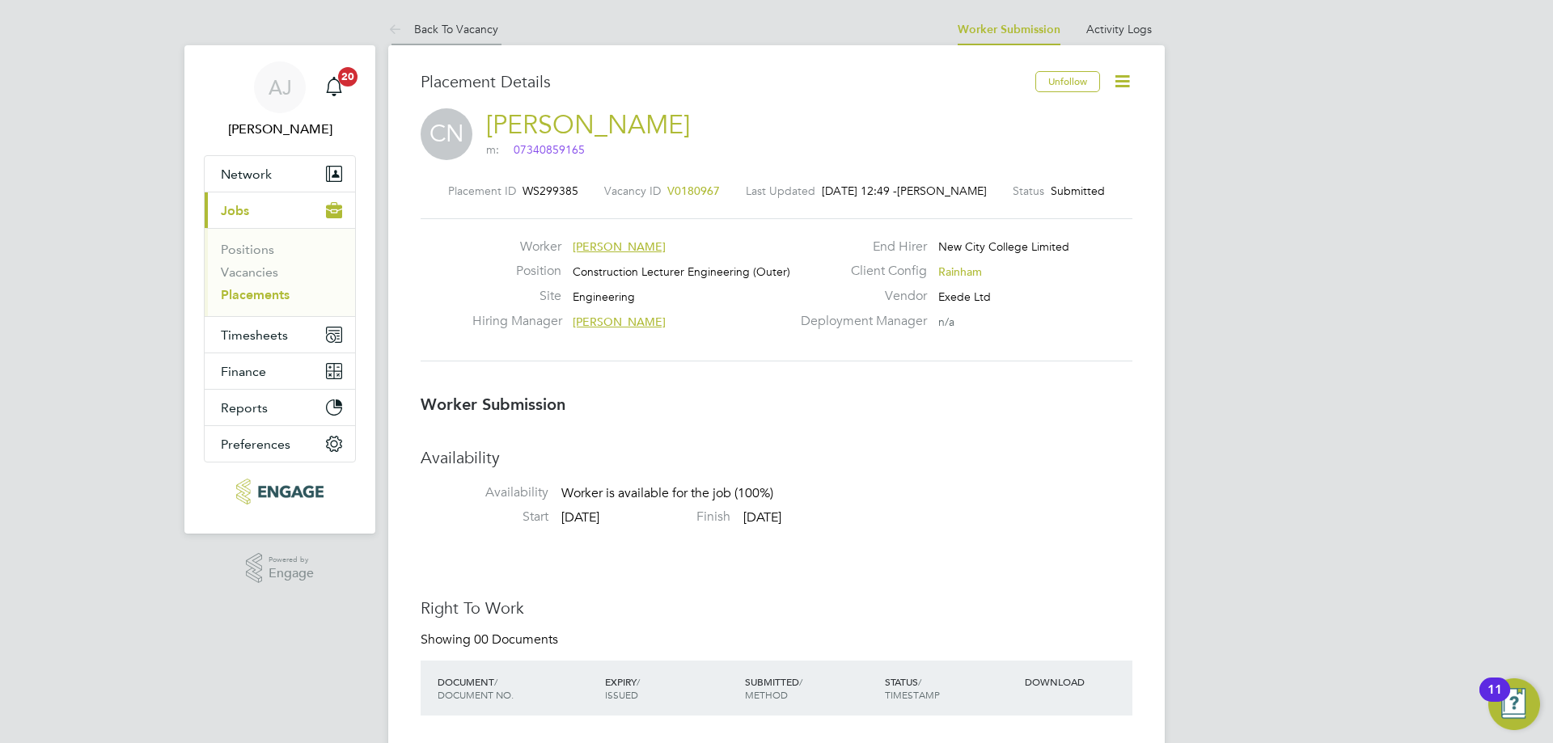
click at [416, 23] on link "Back To Vacancy" at bounding box center [443, 29] width 110 height 15
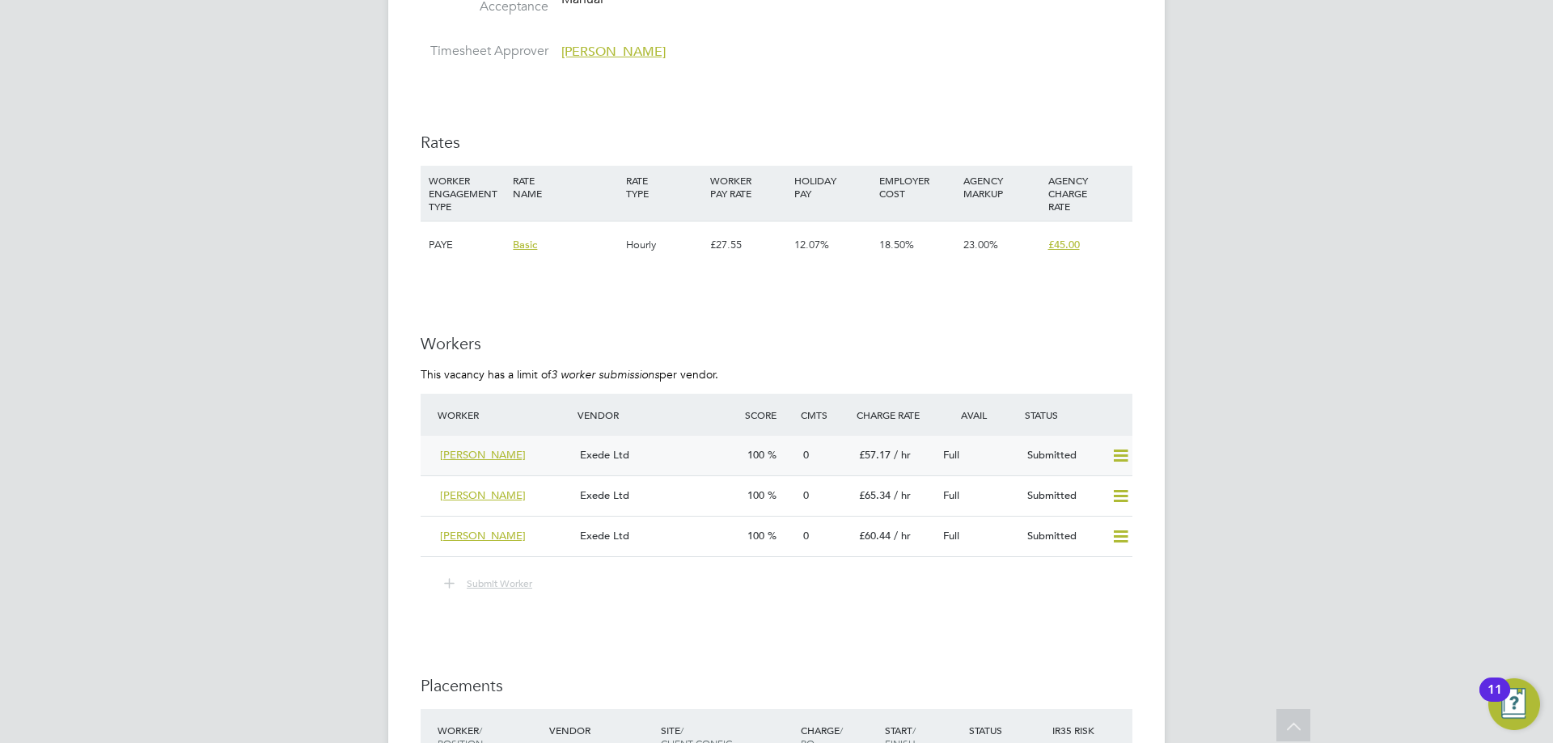
click at [667, 446] on div "Exede Ltd" at bounding box center [656, 455] width 167 height 27
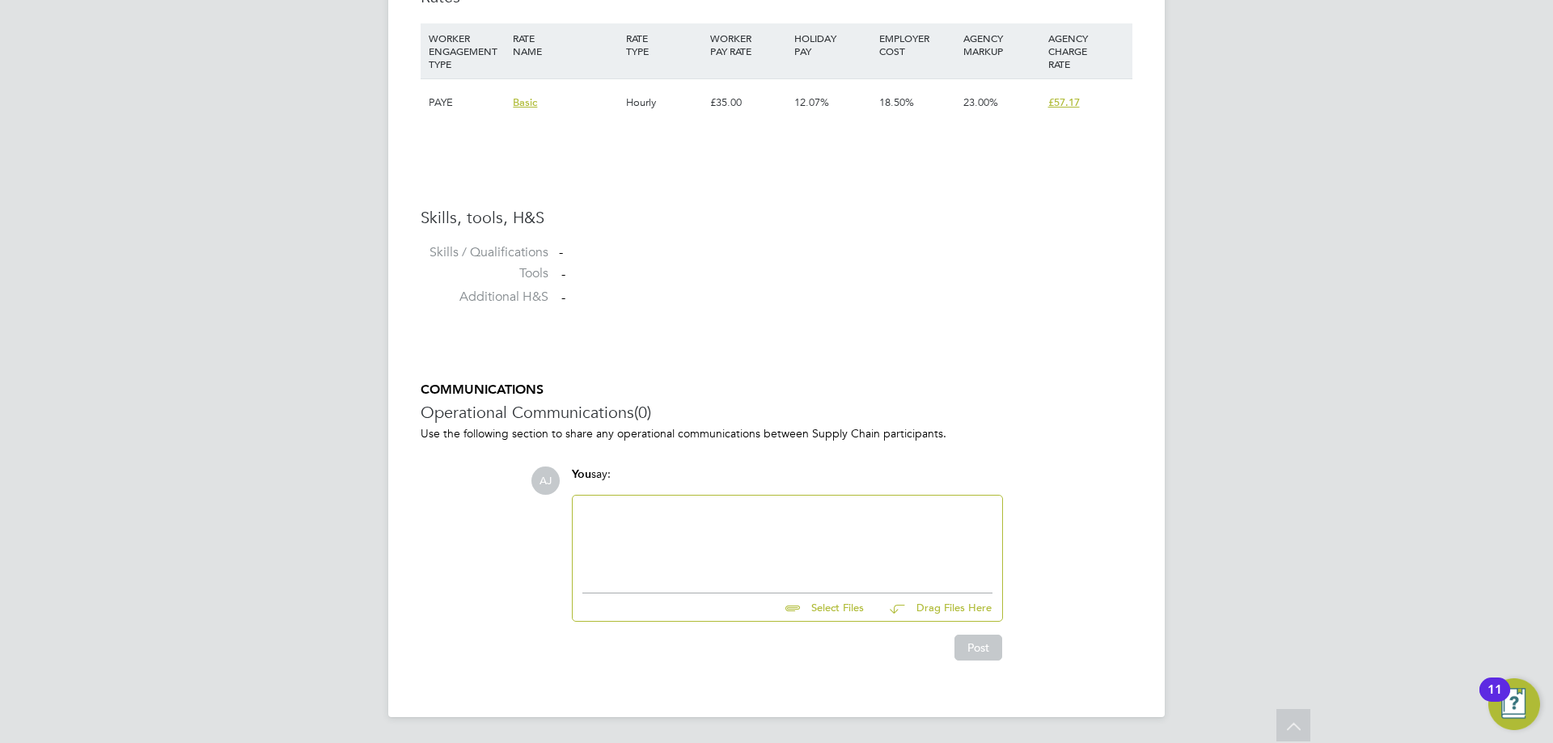
click at [827, 536] on div at bounding box center [787, 540] width 410 height 70
paste div
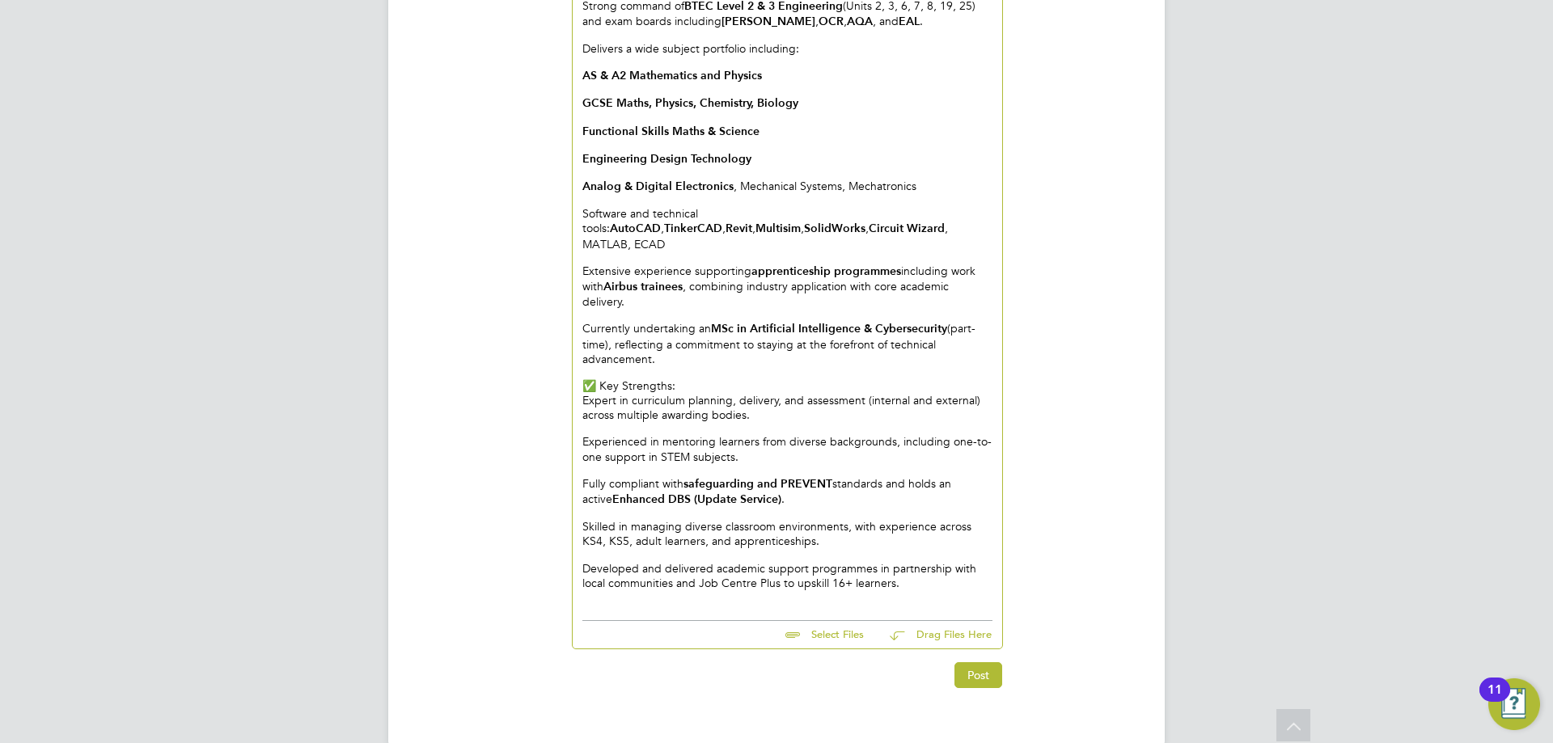
click at [846, 621] on input "file" at bounding box center [871, 632] width 243 height 23
type input "C:\fakepath\63110-AJ (2).pdf"
click at [973, 678] on button "Post" at bounding box center [978, 691] width 48 height 26
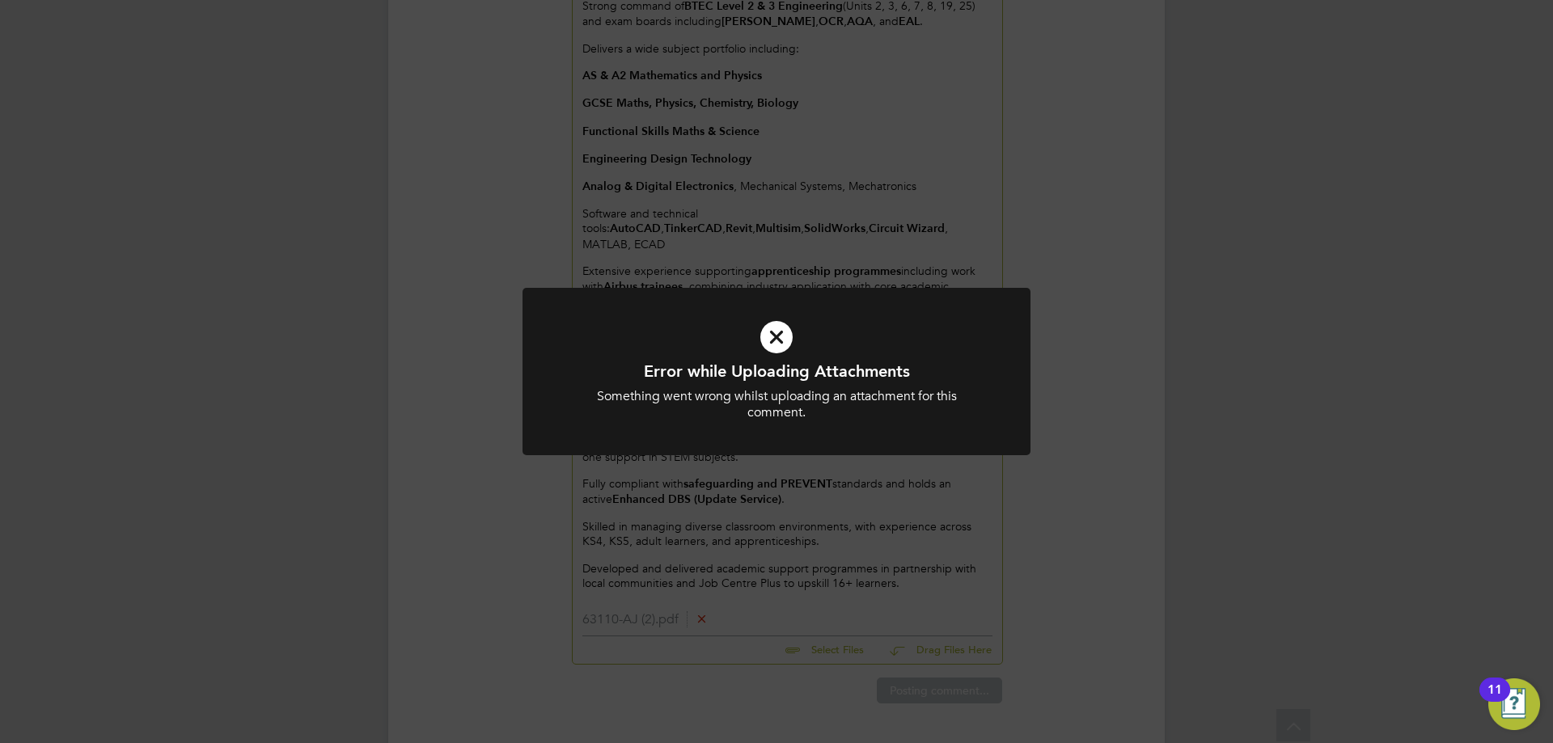
click at [776, 329] on icon at bounding box center [776, 337] width 421 height 63
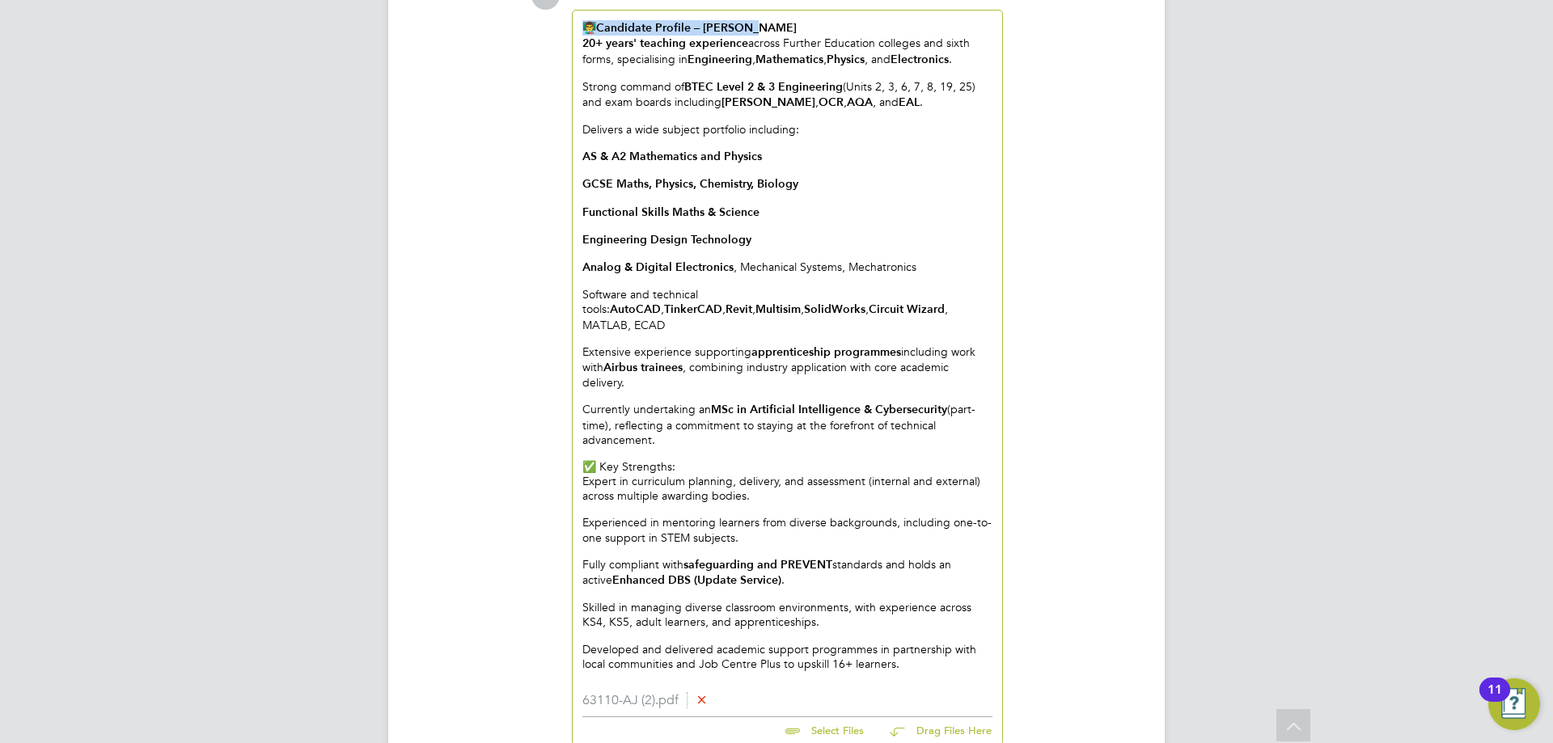
drag, startPoint x: 780, startPoint y: 28, endPoint x: 419, endPoint y: 17, distance: 360.8
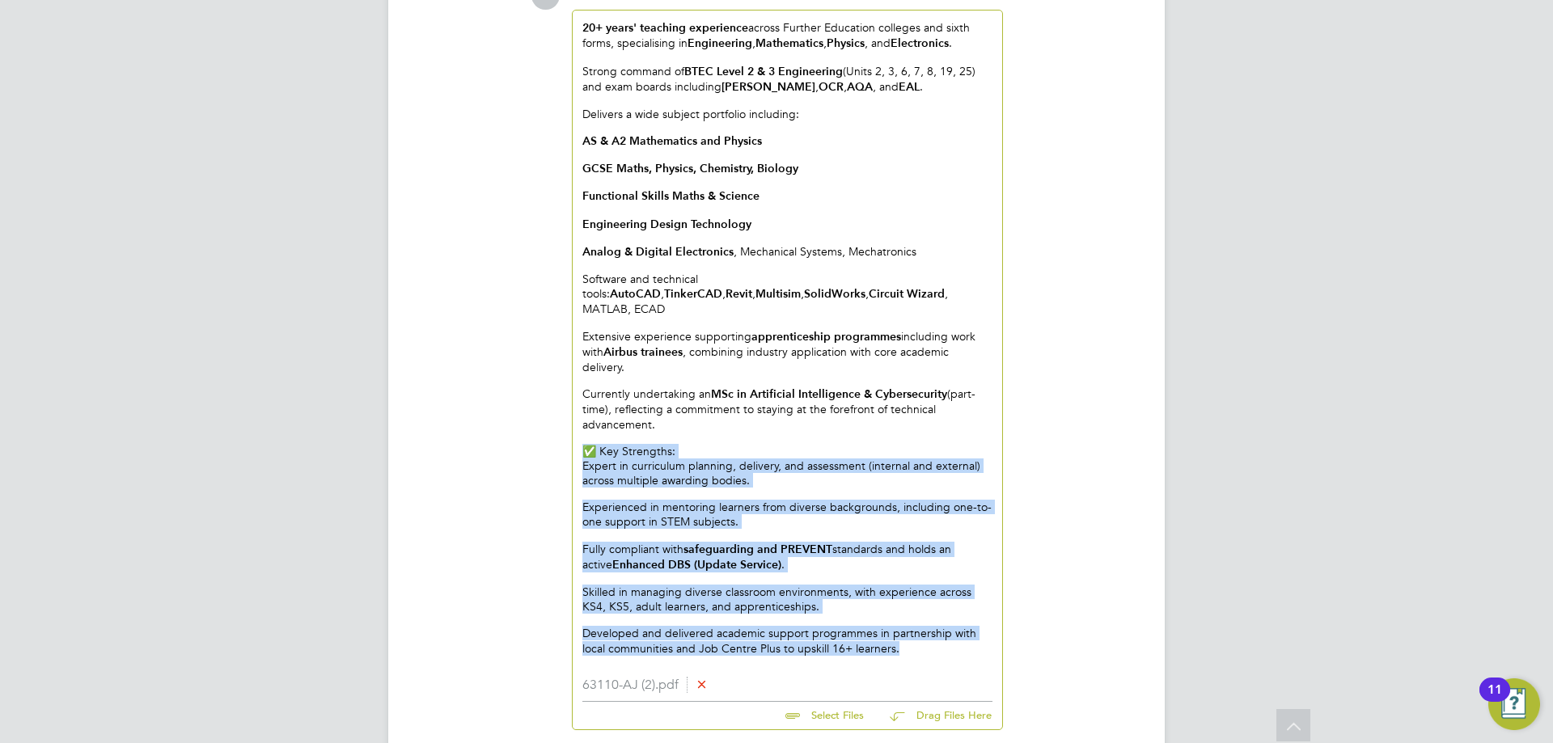
drag, startPoint x: 907, startPoint y: 619, endPoint x: 570, endPoint y: 419, distance: 391.9
click at [570, 419] on div "You say: 20+ years' teaching experience across Further Education colleges and s…" at bounding box center [787, 355] width 447 height 749
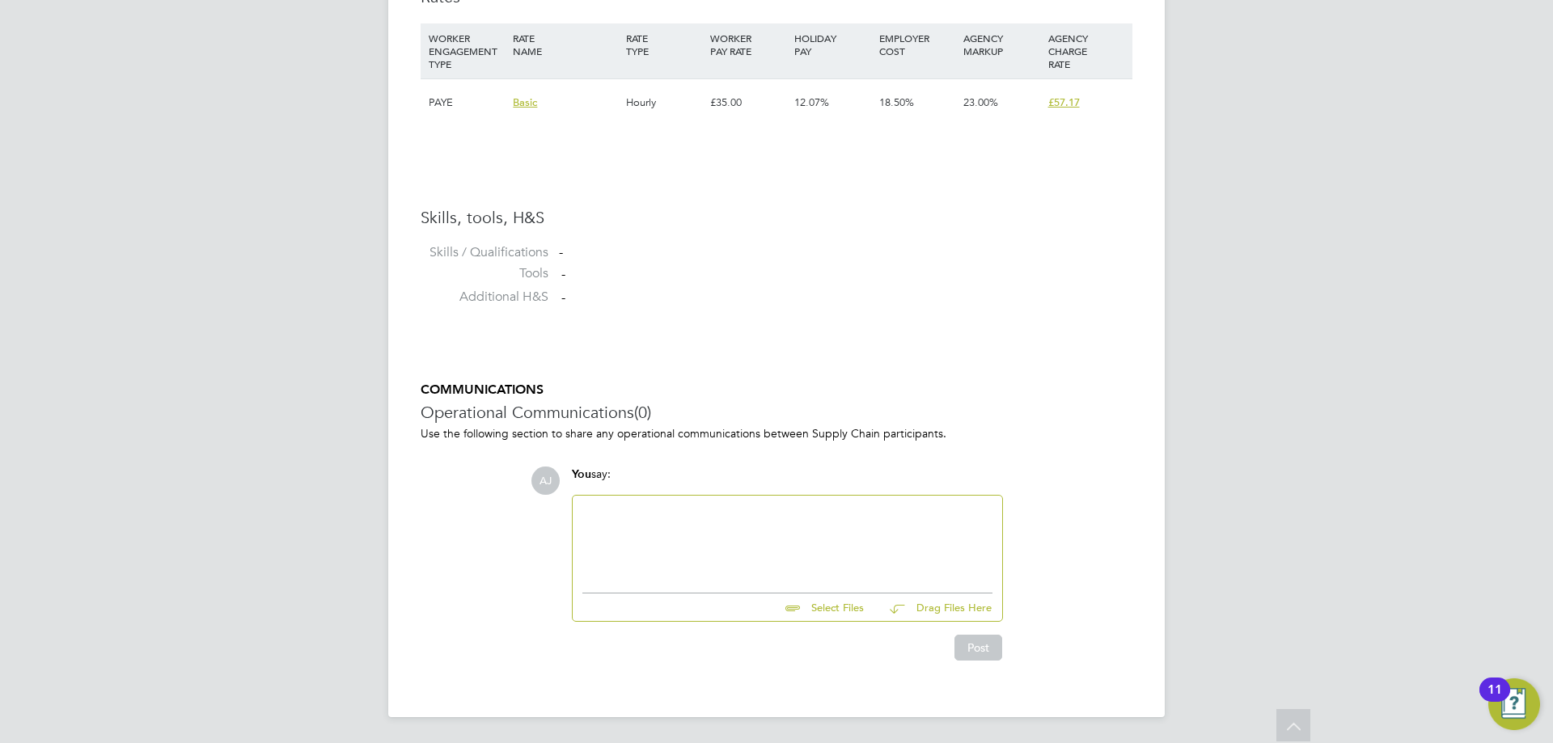
click at [651, 509] on div at bounding box center [787, 540] width 410 height 70
paste div
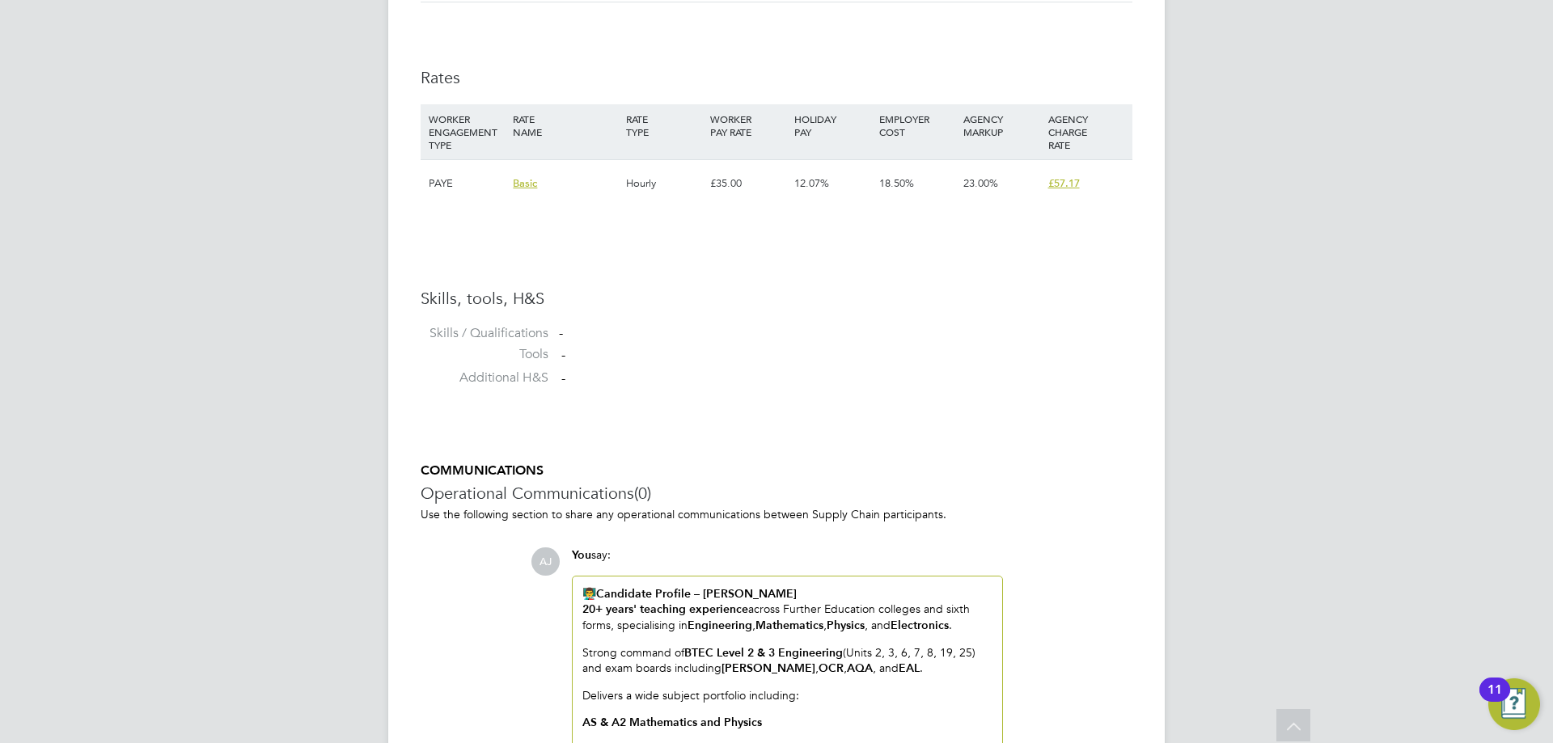
scroll to position [1372, 0]
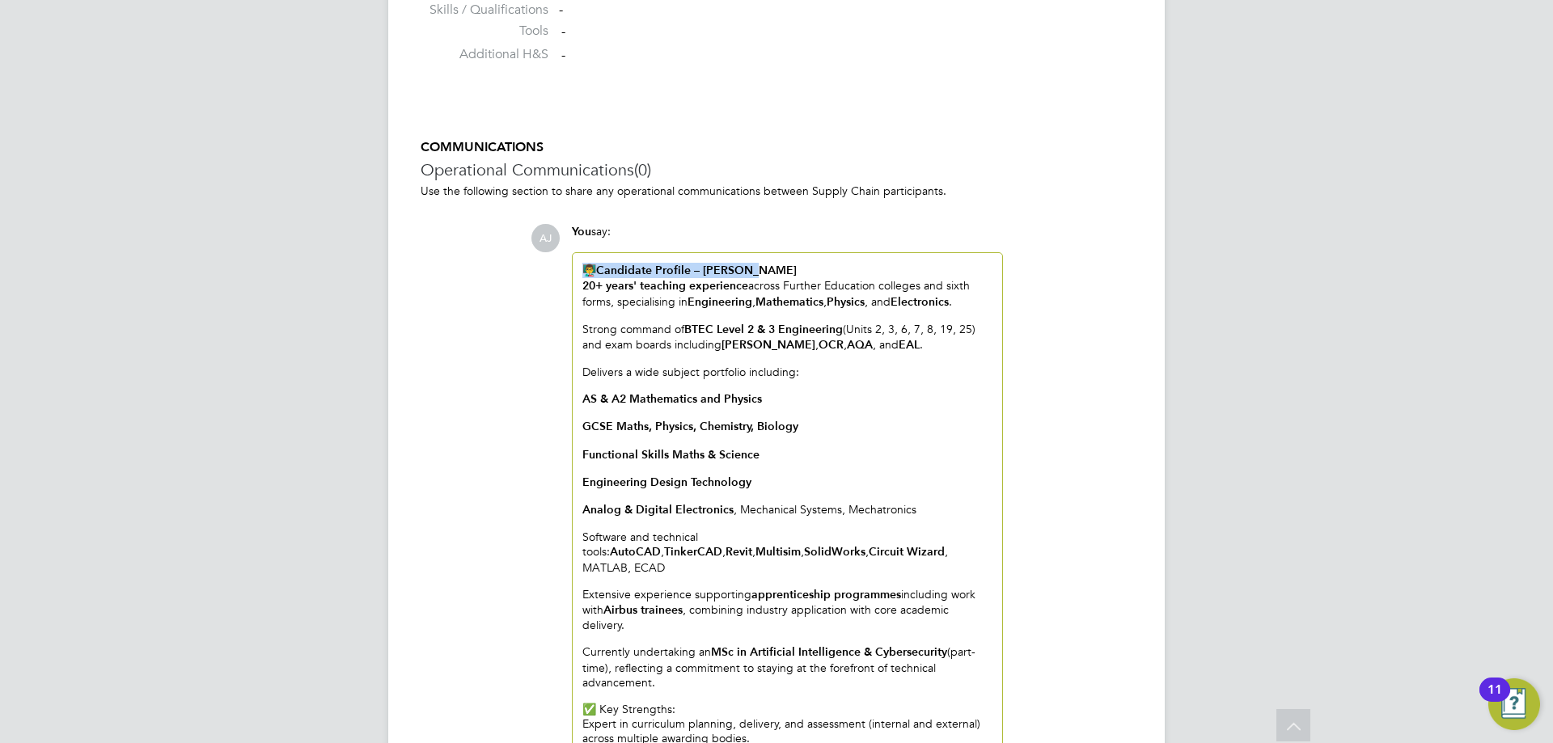
drag, startPoint x: 809, startPoint y: 272, endPoint x: 469, endPoint y: 264, distance: 340.5
click at [469, 264] on div "COMMUNICATIONS Operational Communications (0) Use the following section to shar…" at bounding box center [777, 575] width 712 height 873
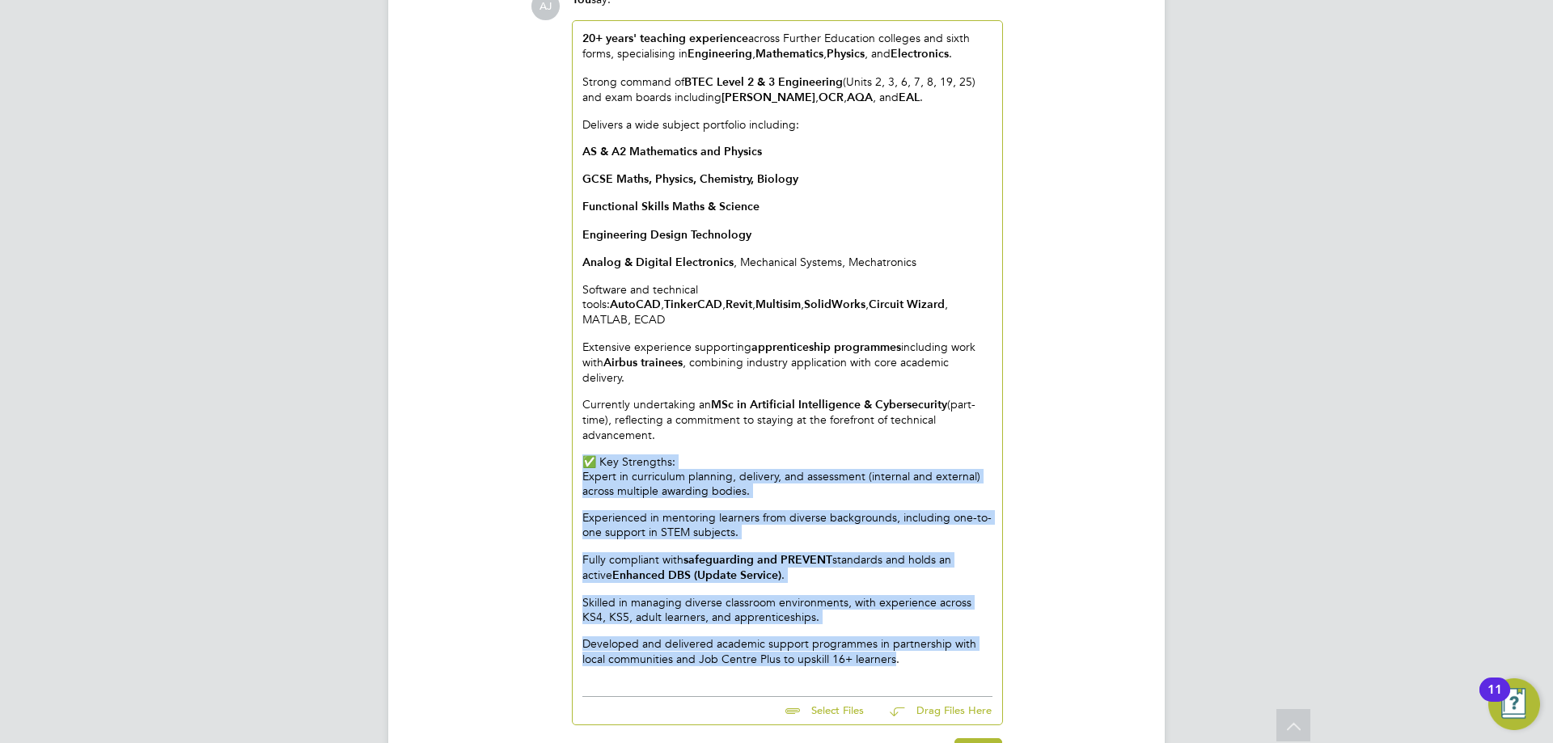
scroll to position [1681, 0]
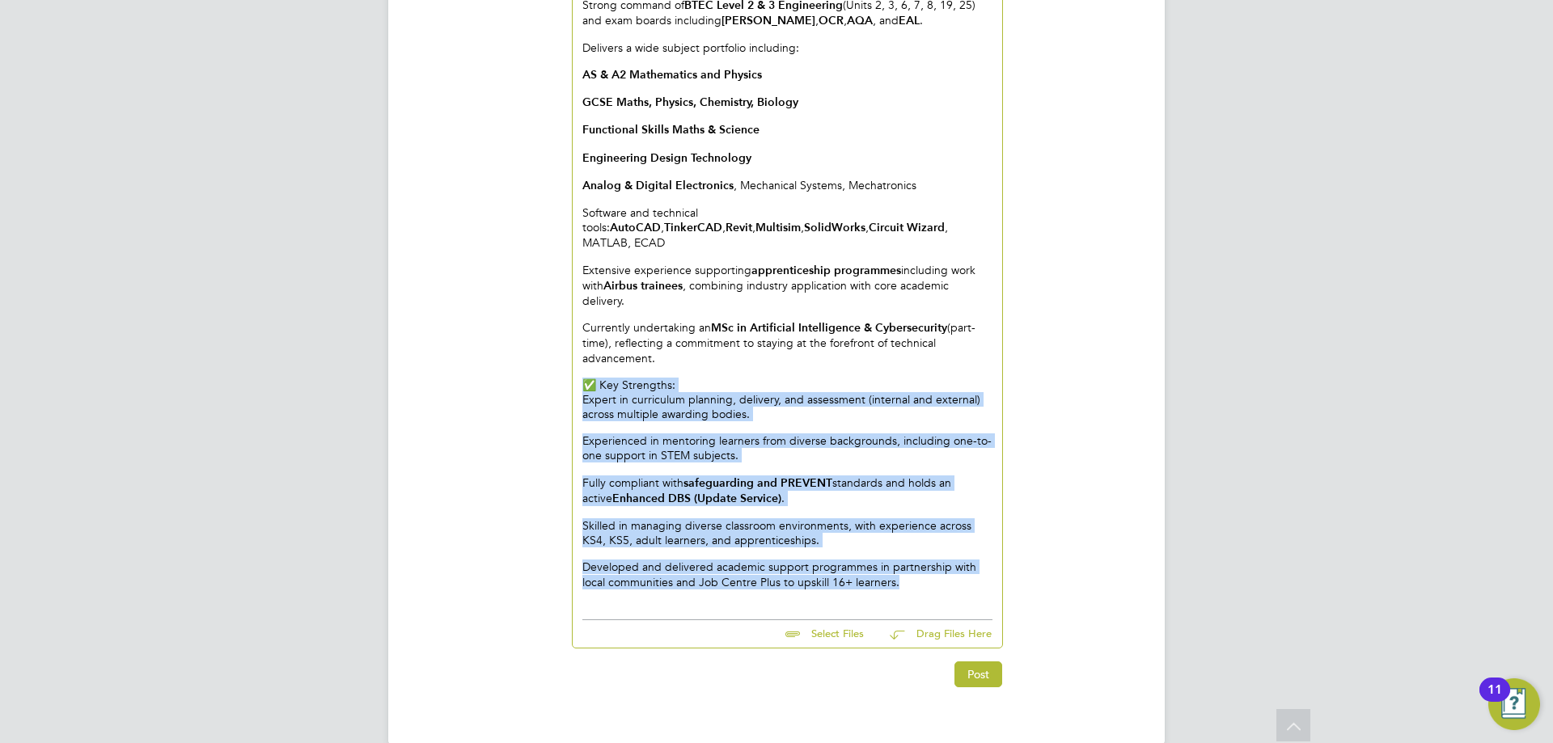
drag, startPoint x: 588, startPoint y: 512, endPoint x: 928, endPoint y: 596, distance: 349.9
click at [928, 596] on div "20+ years' teaching experience across Further Education colleges and sixth form…" at bounding box center [787, 295] width 431 height 705
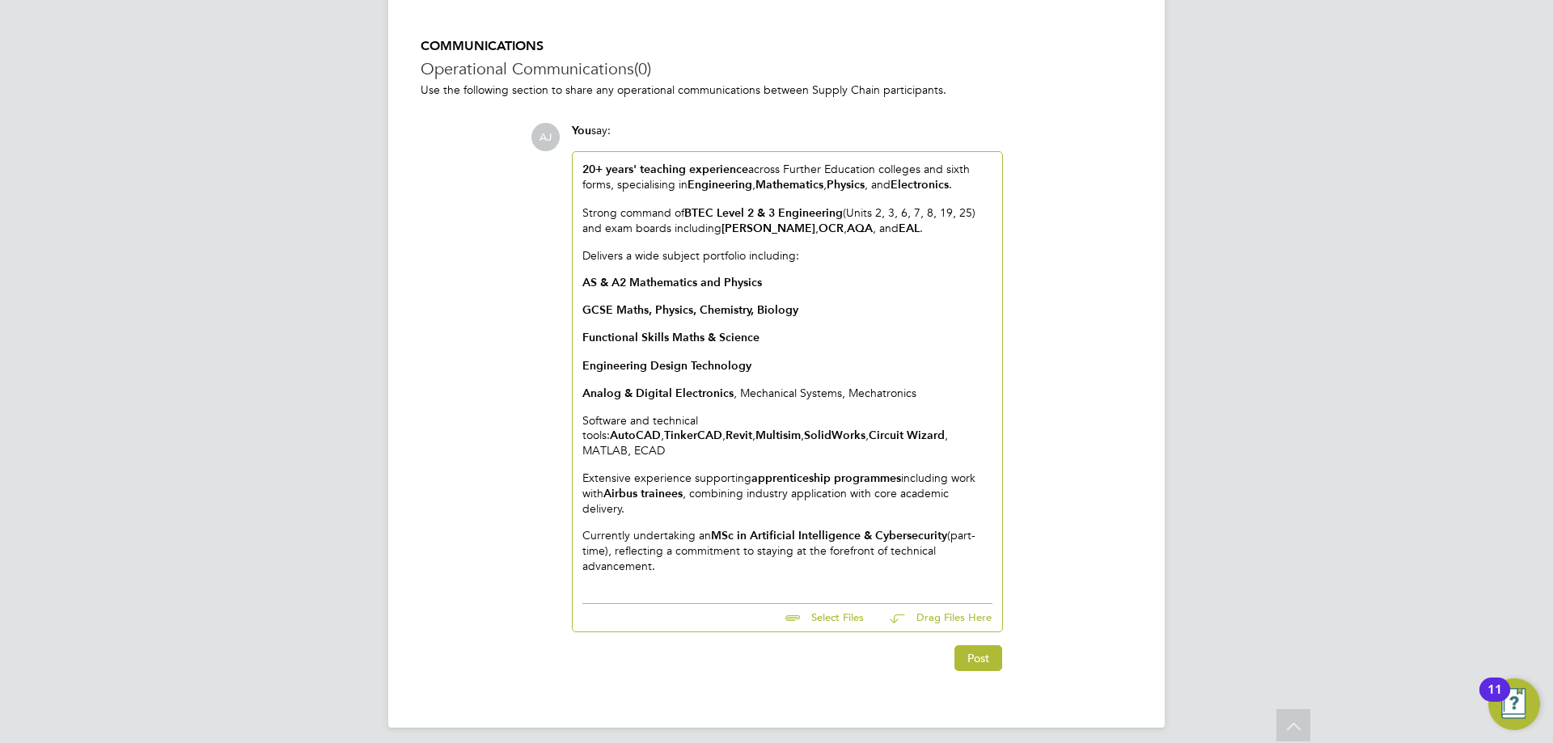
scroll to position [1459, 0]
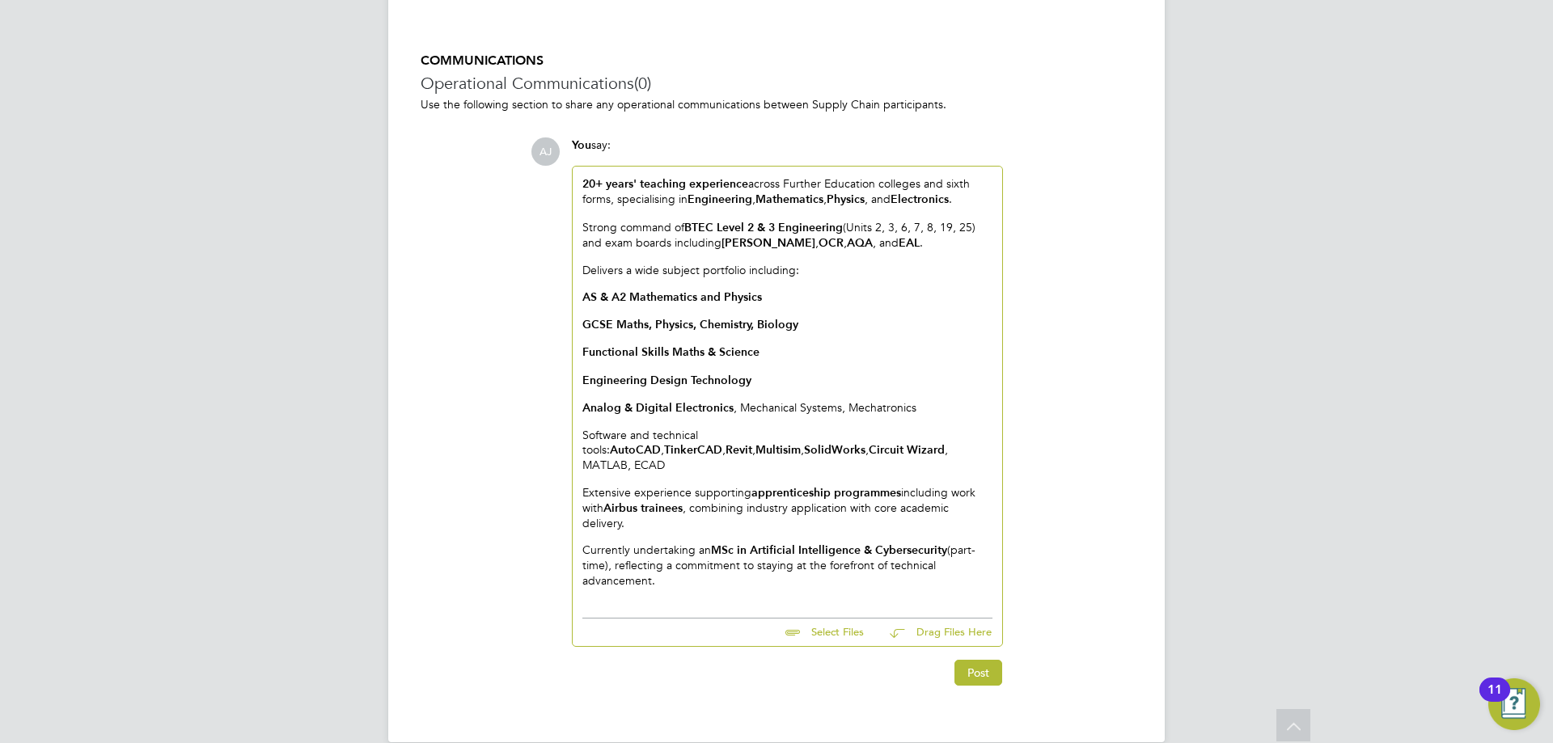
click at [805, 619] on input "file" at bounding box center [871, 630] width 243 height 23
type input "C:\fakepath\63110-AJ (2).pdf"
click at [981, 675] on button "Post" at bounding box center [978, 688] width 48 height 26
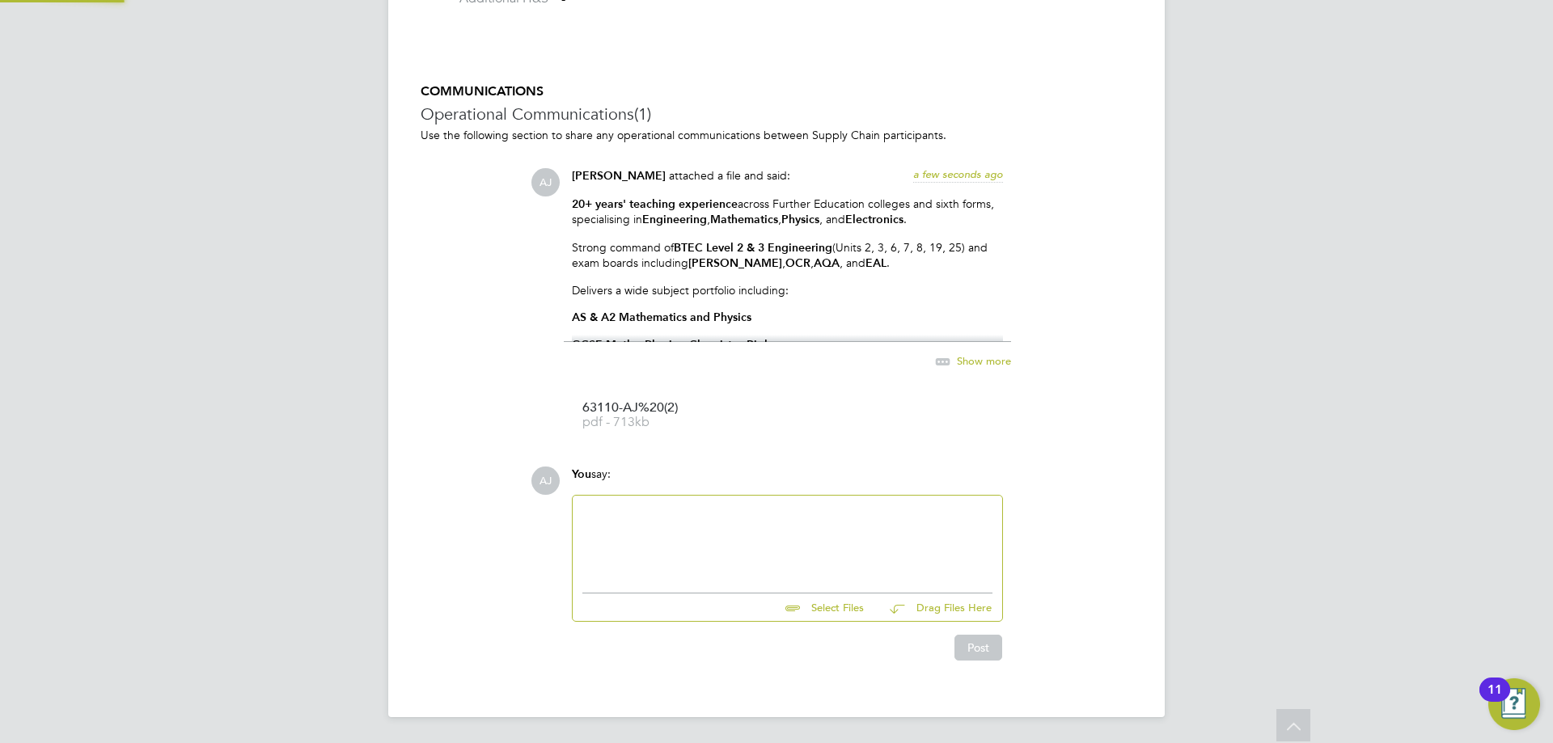
scroll to position [1429, 0]
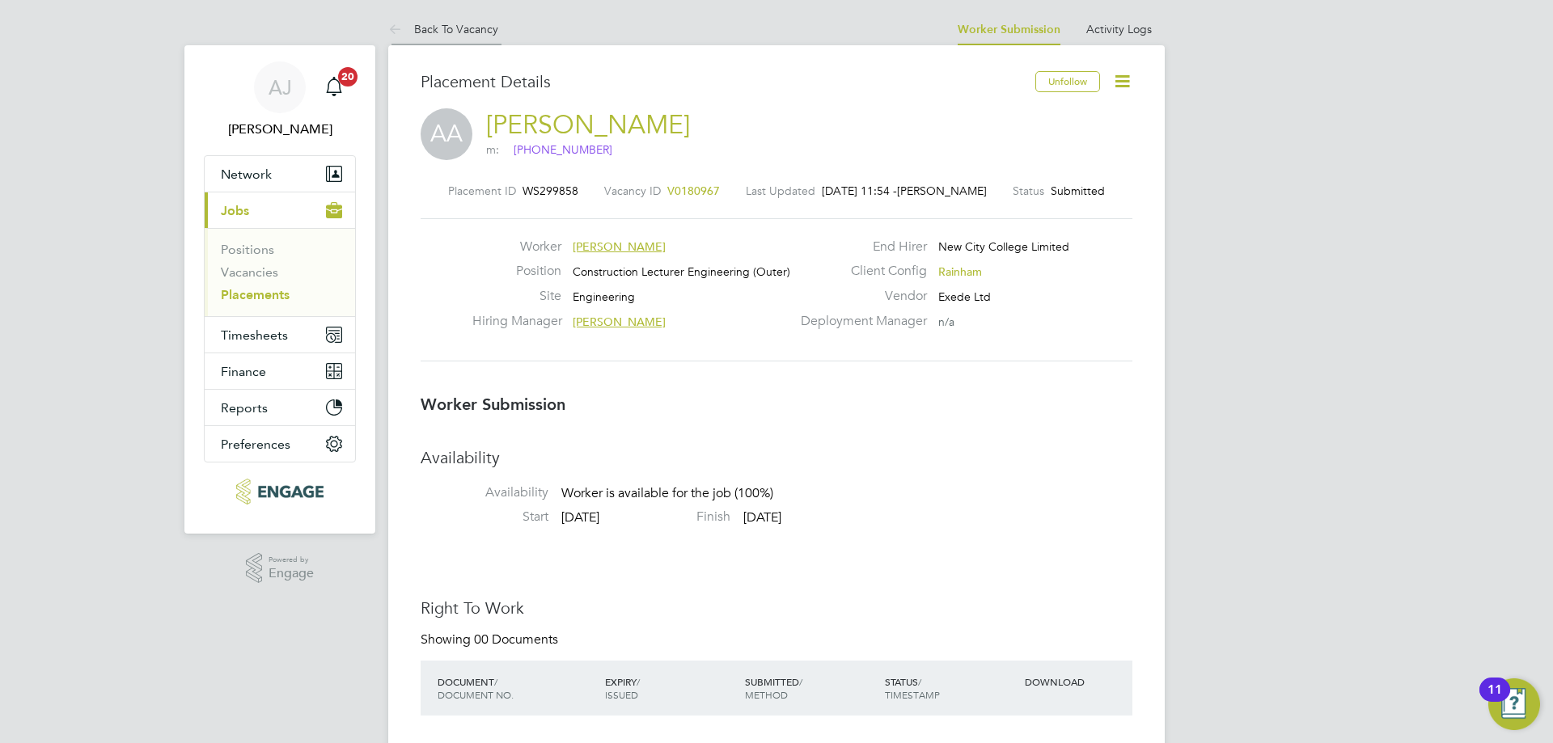
click at [434, 23] on link "Back To Vacancy" at bounding box center [443, 29] width 110 height 15
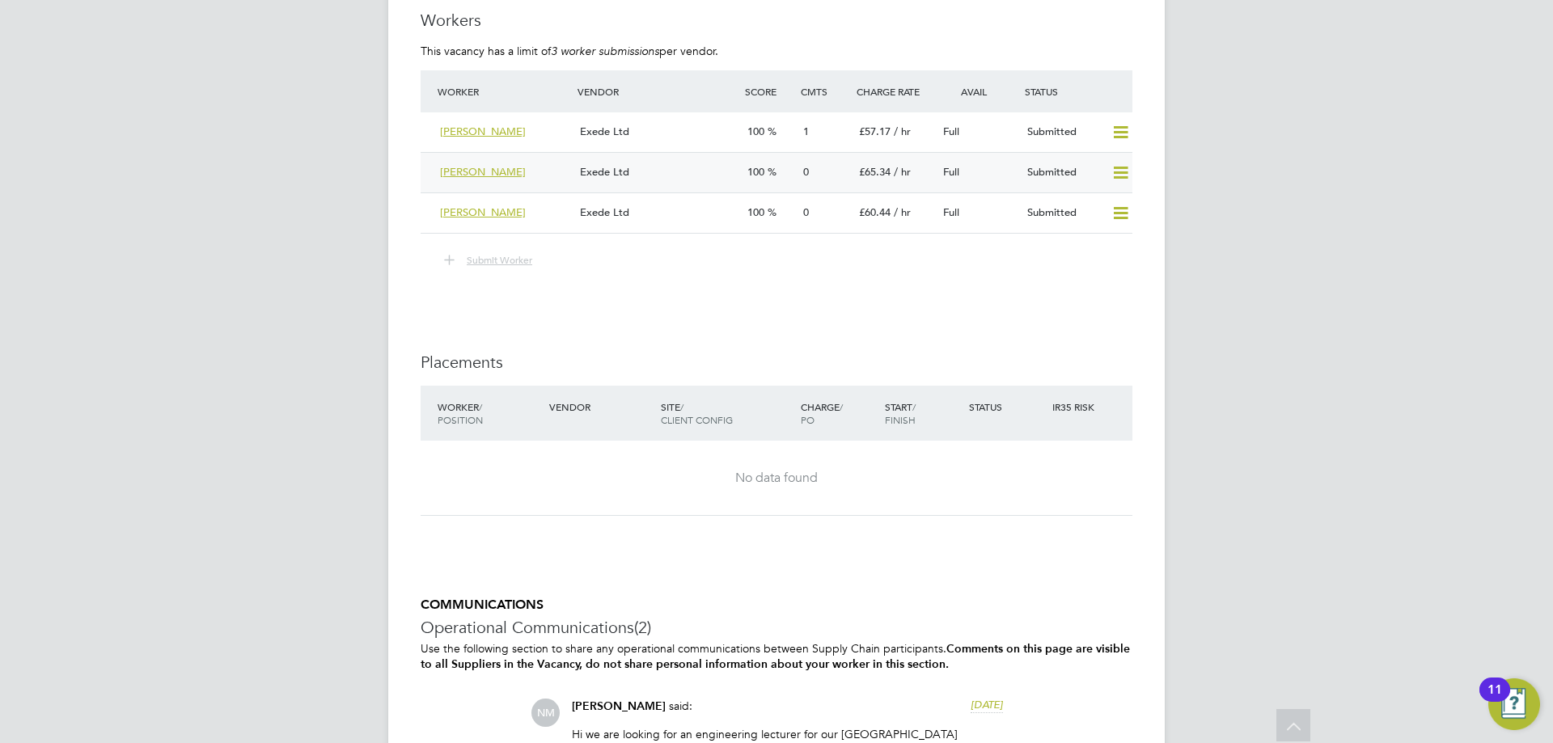
click at [678, 171] on div "Exede Ltd" at bounding box center [656, 172] width 167 height 27
